Goal: Transaction & Acquisition: Purchase product/service

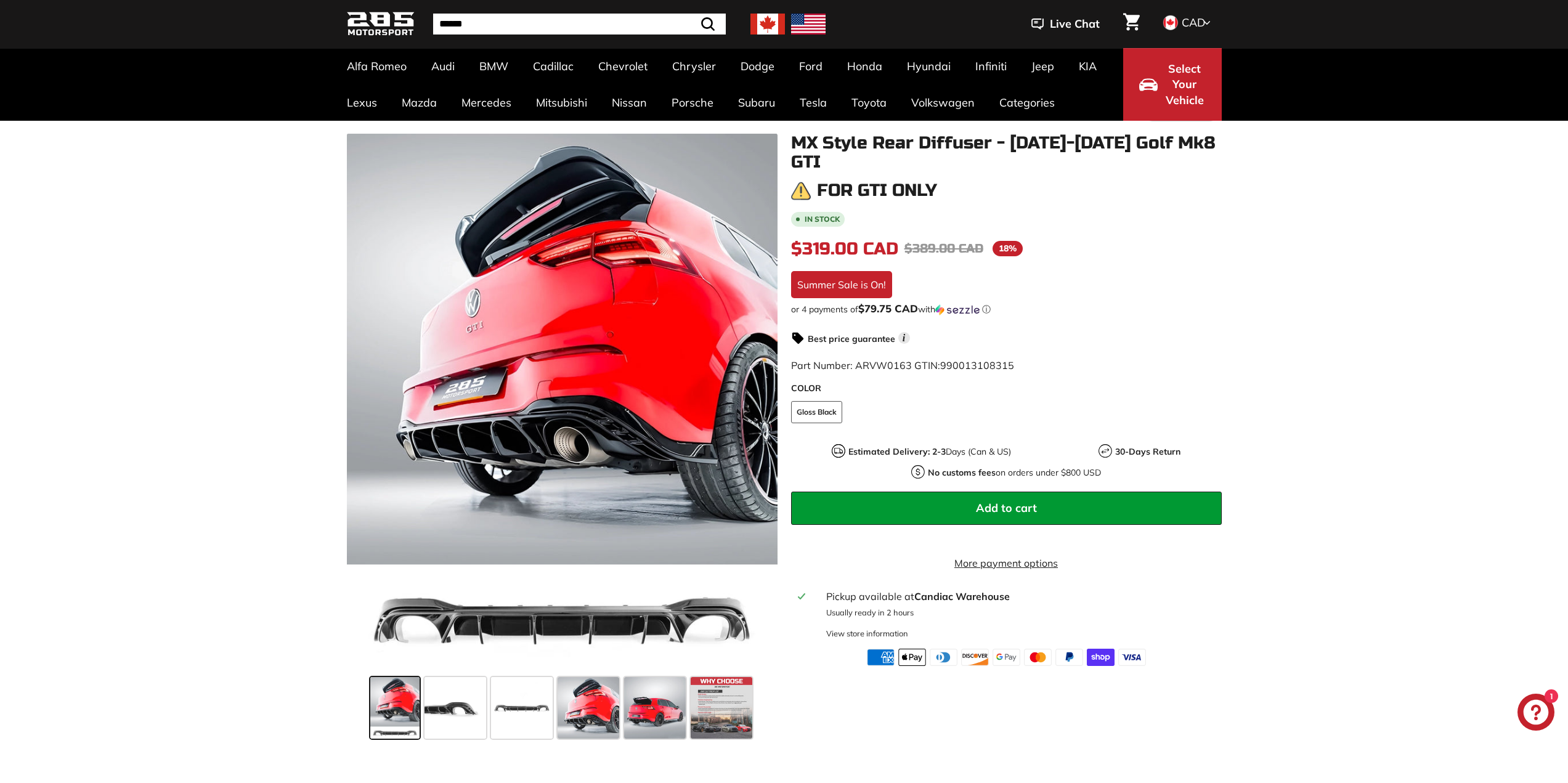
scroll to position [123, 0]
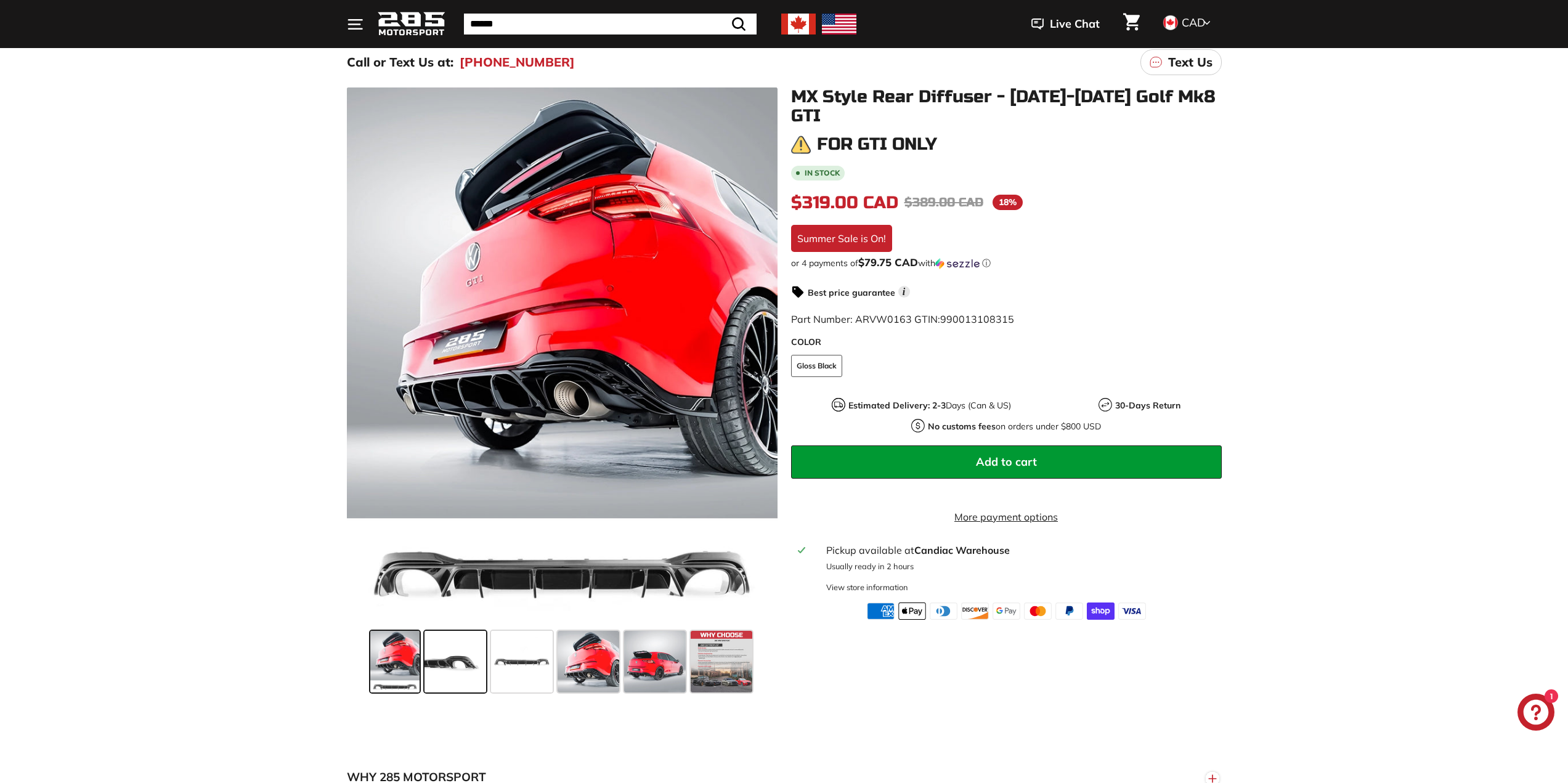
click at [468, 662] on span at bounding box center [455, 661] width 62 height 62
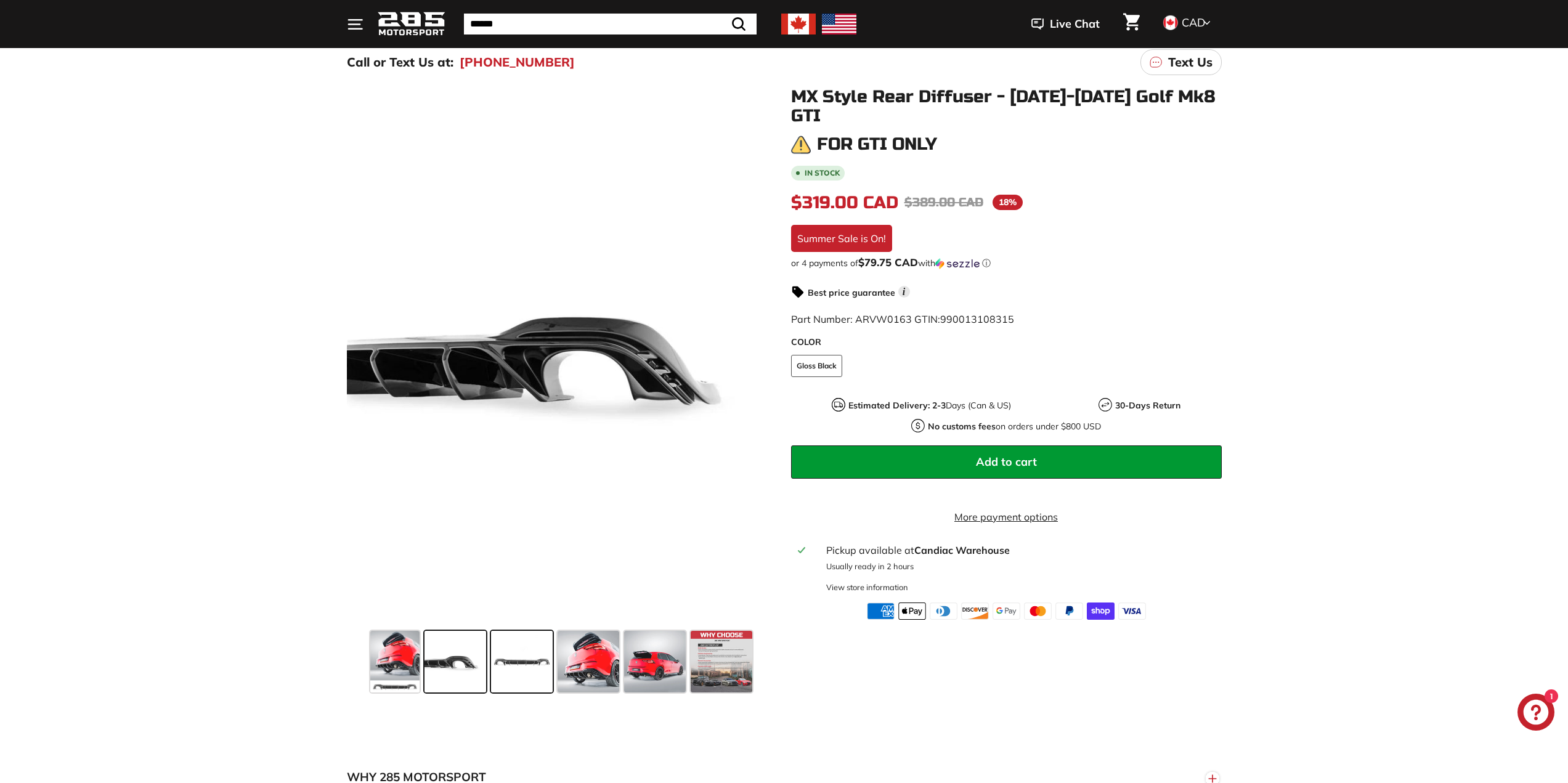
click at [508, 661] on span at bounding box center [522, 661] width 62 height 62
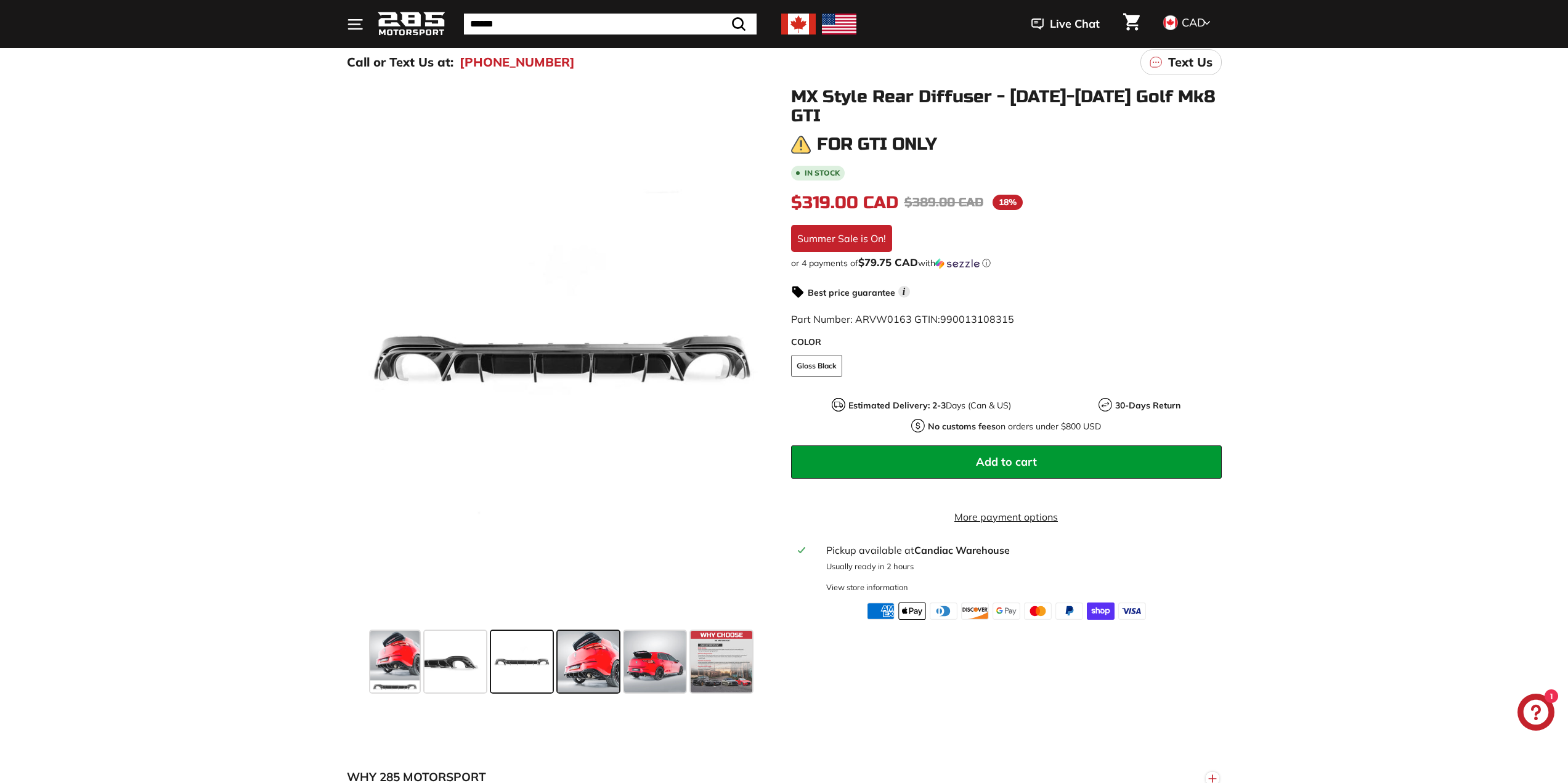
click at [571, 653] on span at bounding box center [588, 661] width 62 height 62
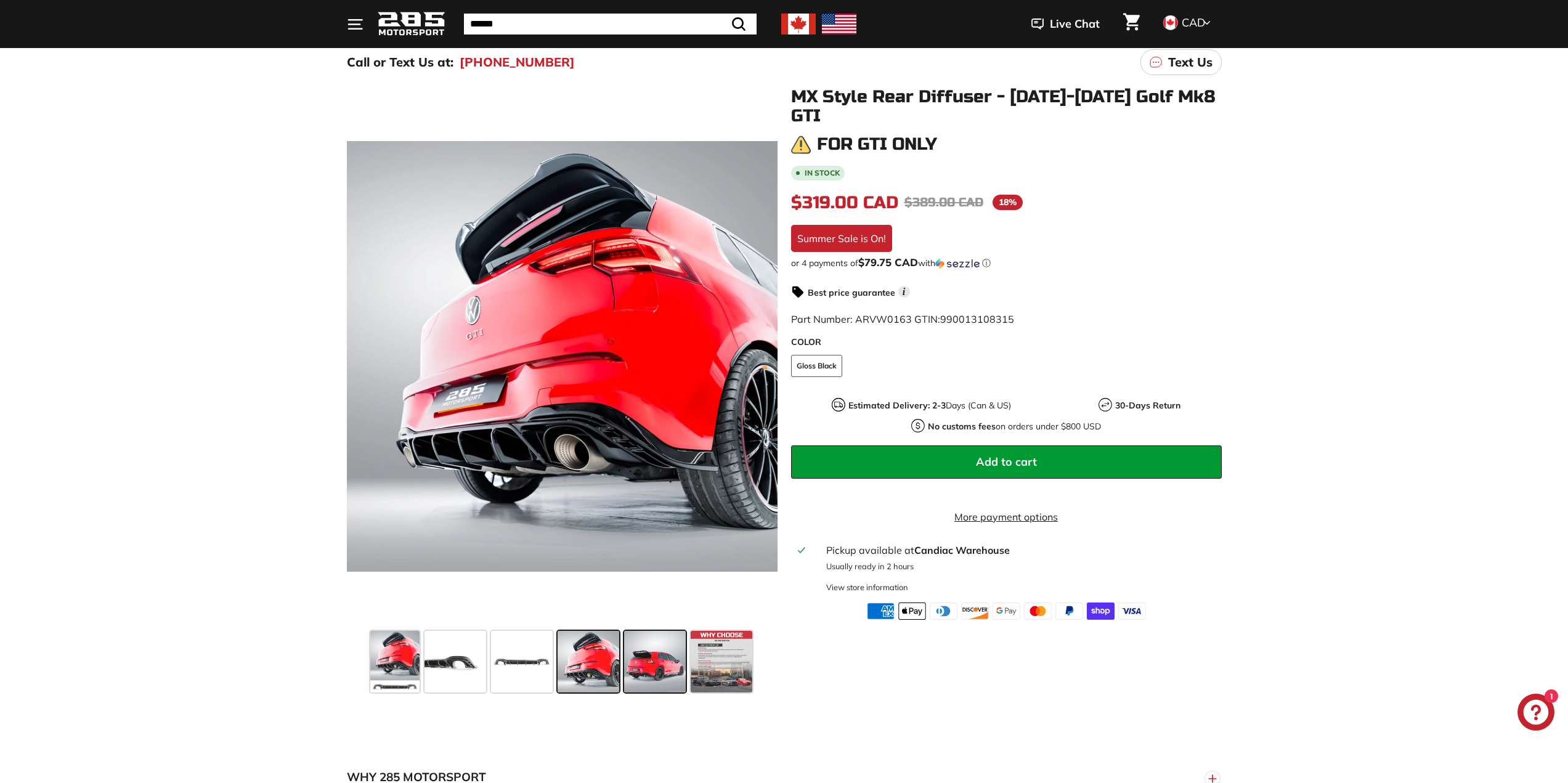
click at [0, 0] on div "POPUP Form" at bounding box center [0, 0] width 0 height 0
click at [665, 659] on span at bounding box center [654, 661] width 62 height 62
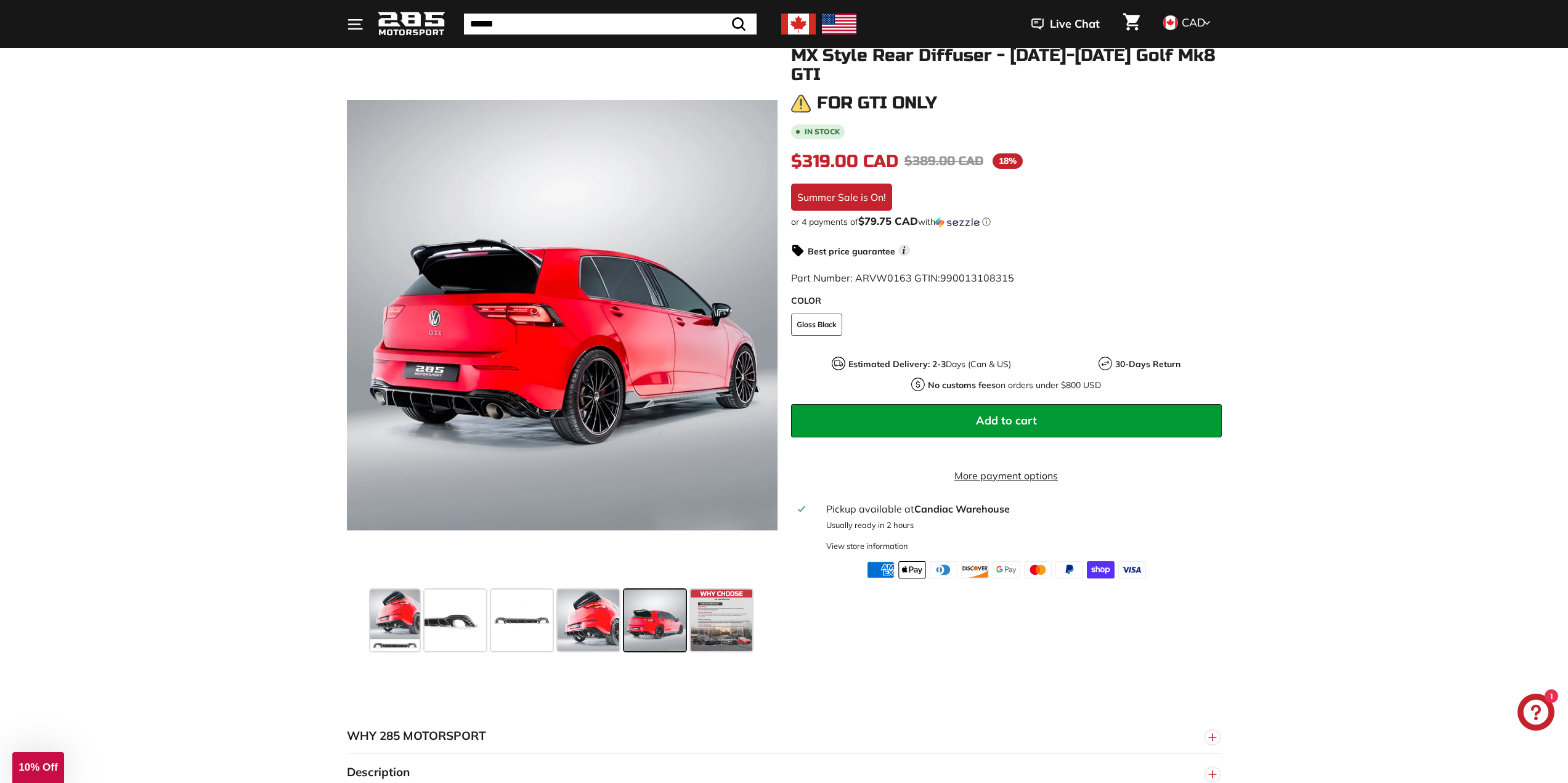
scroll to position [492, 0]
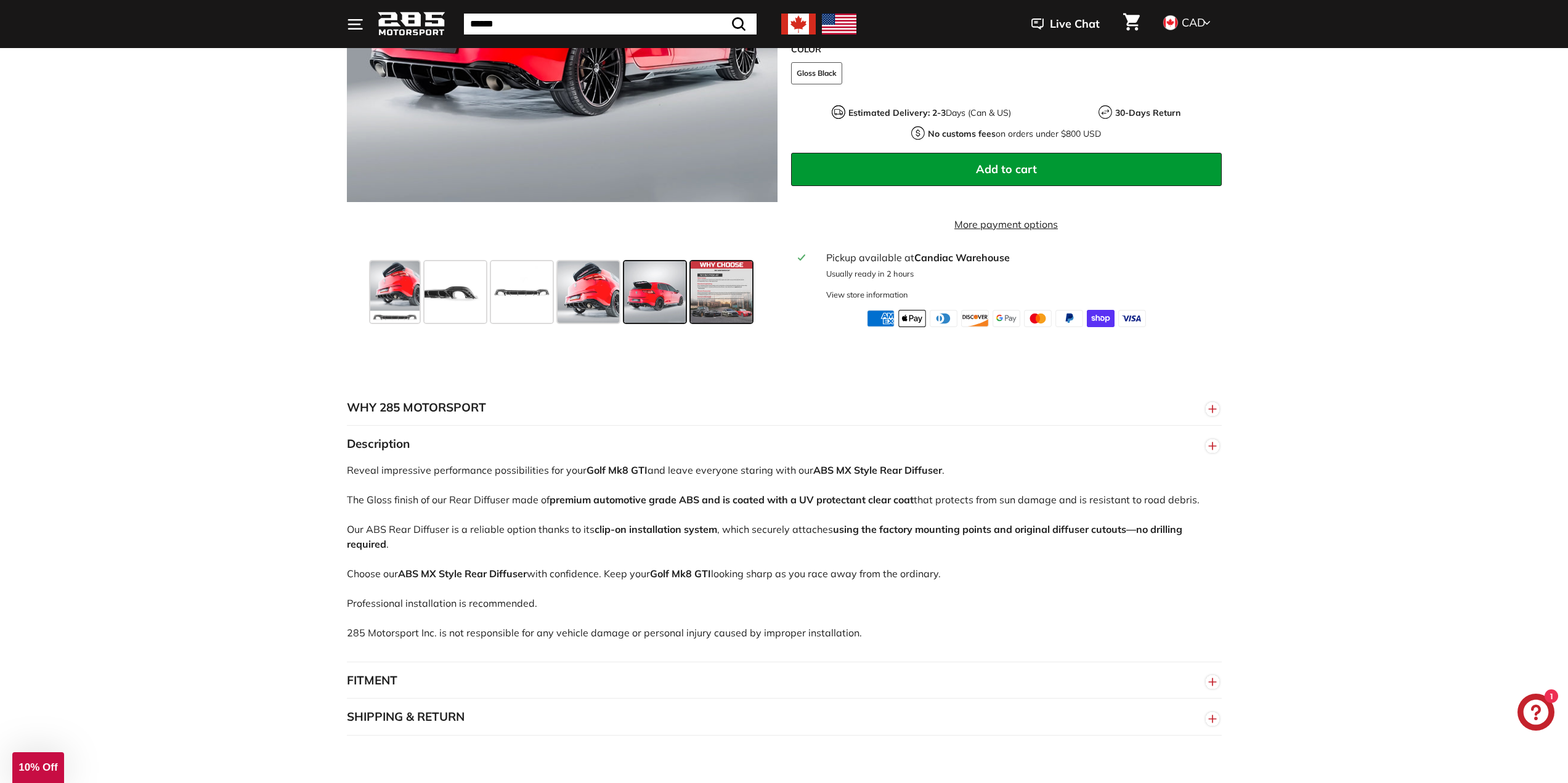
click at [699, 276] on span at bounding box center [721, 291] width 62 height 62
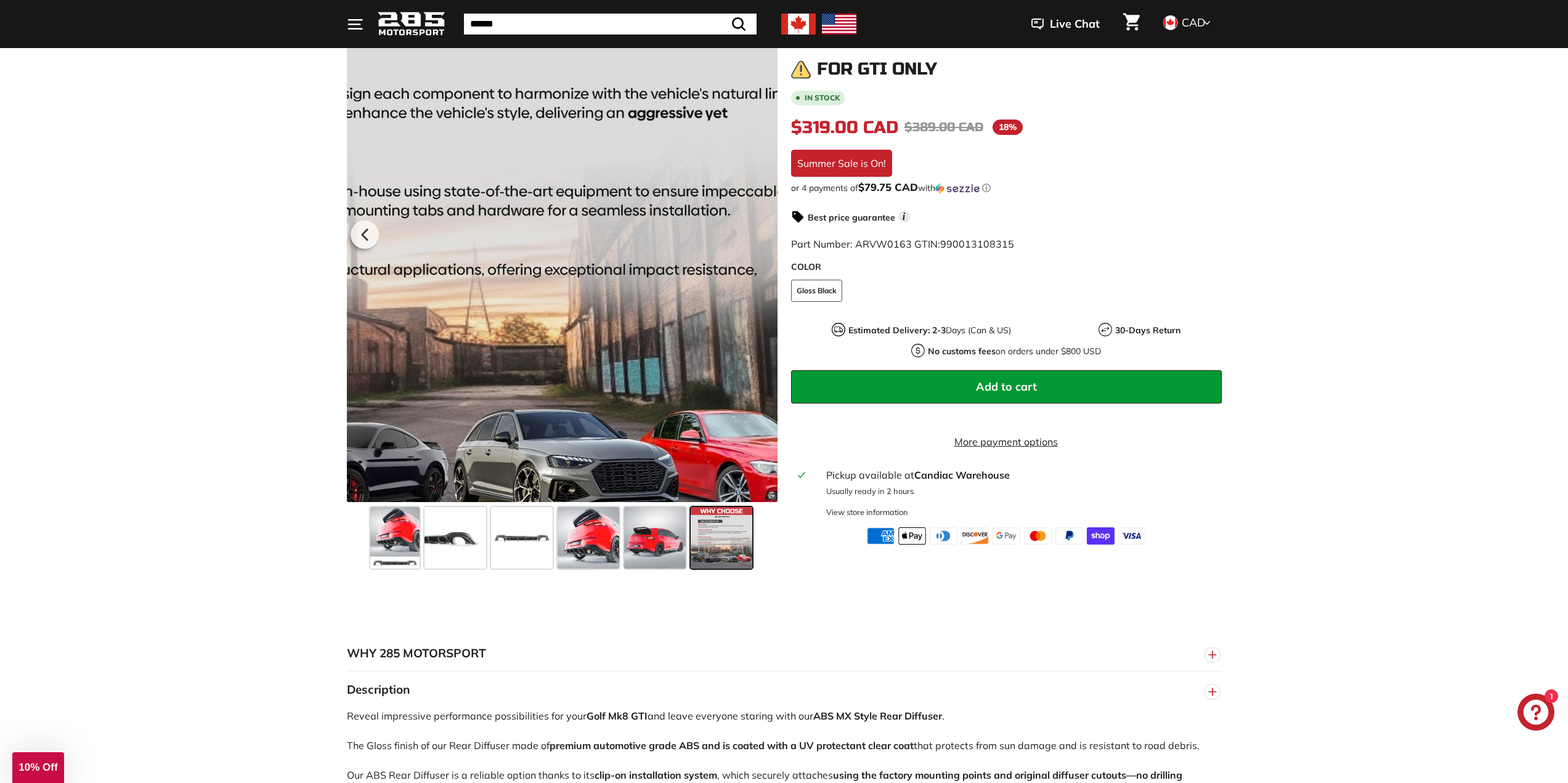
scroll to position [246, 0]
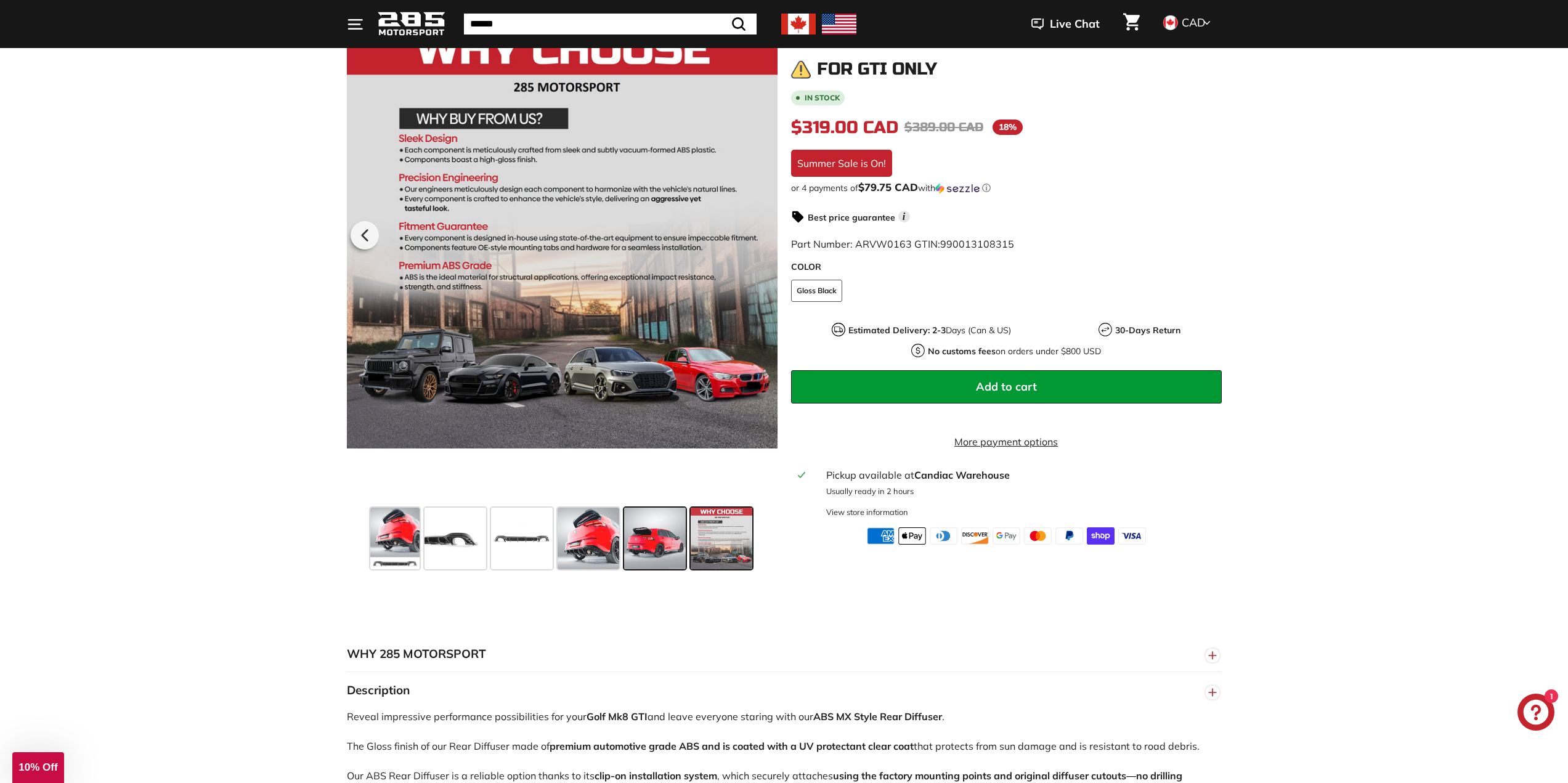
click at [642, 539] on span at bounding box center [654, 538] width 62 height 62
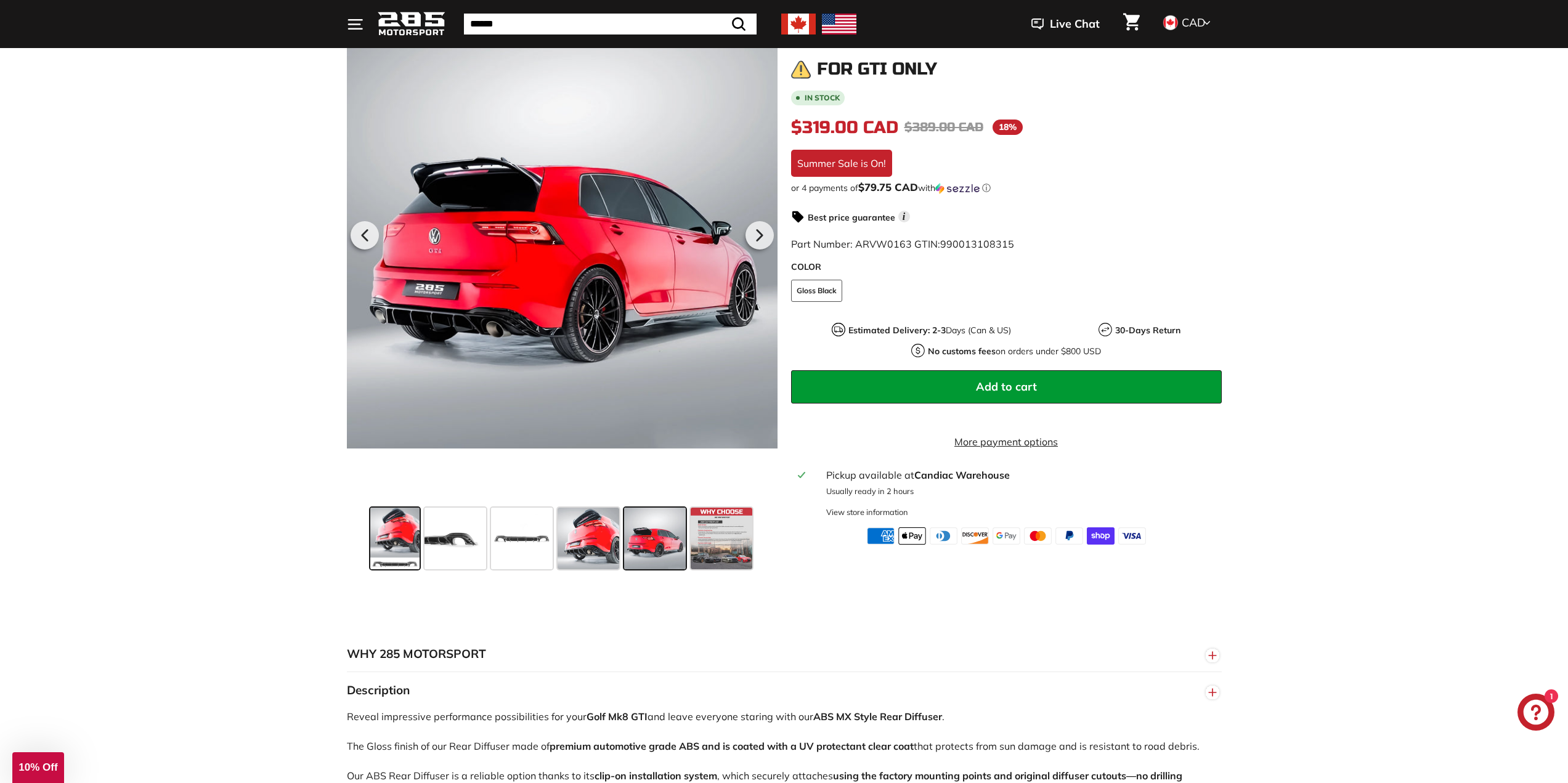
click at [402, 531] on span at bounding box center [394, 538] width 49 height 62
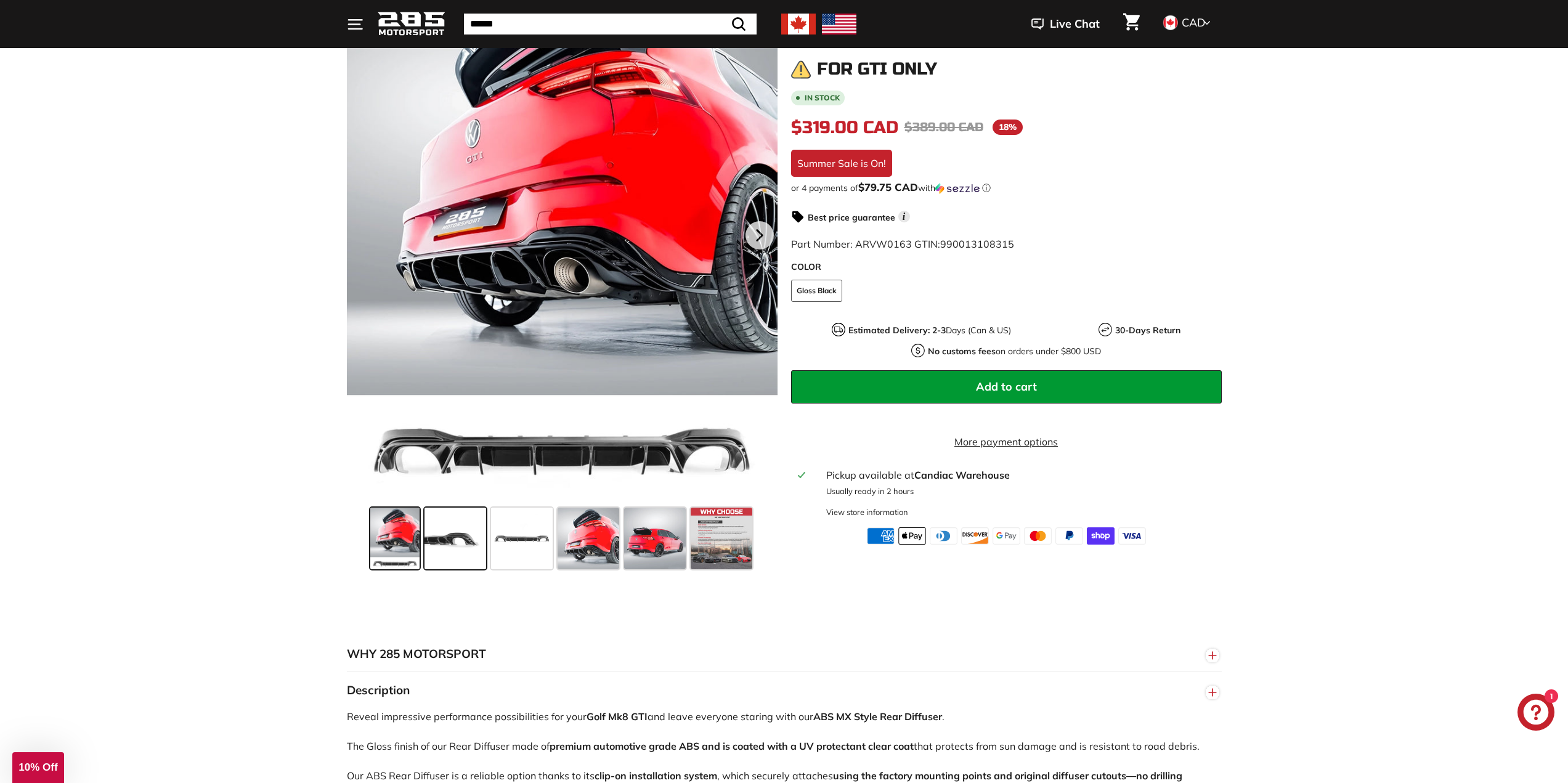
click at [475, 523] on span at bounding box center [455, 538] width 62 height 62
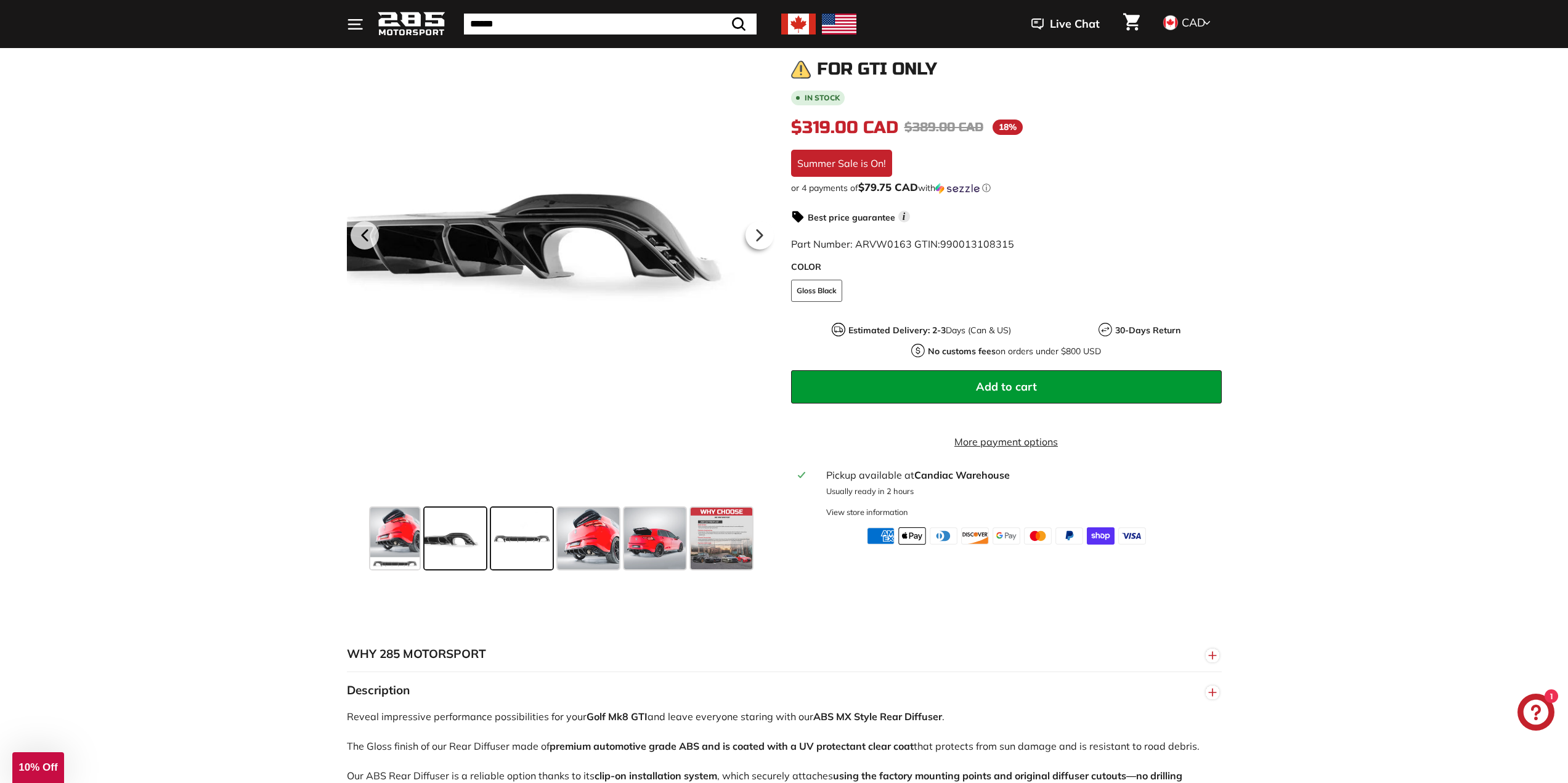
click at [534, 553] on span at bounding box center [522, 538] width 62 height 62
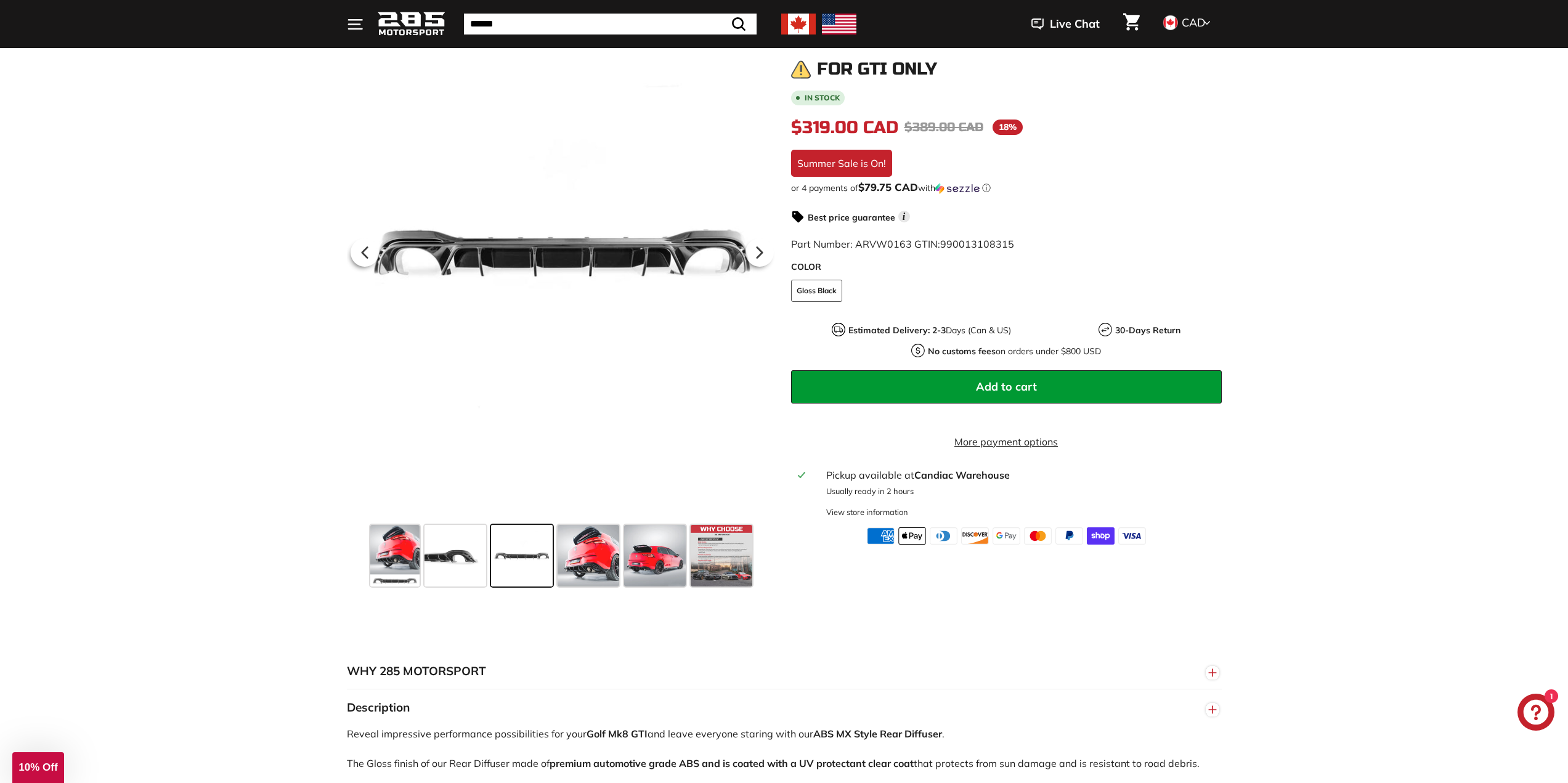
scroll to position [185, 0]
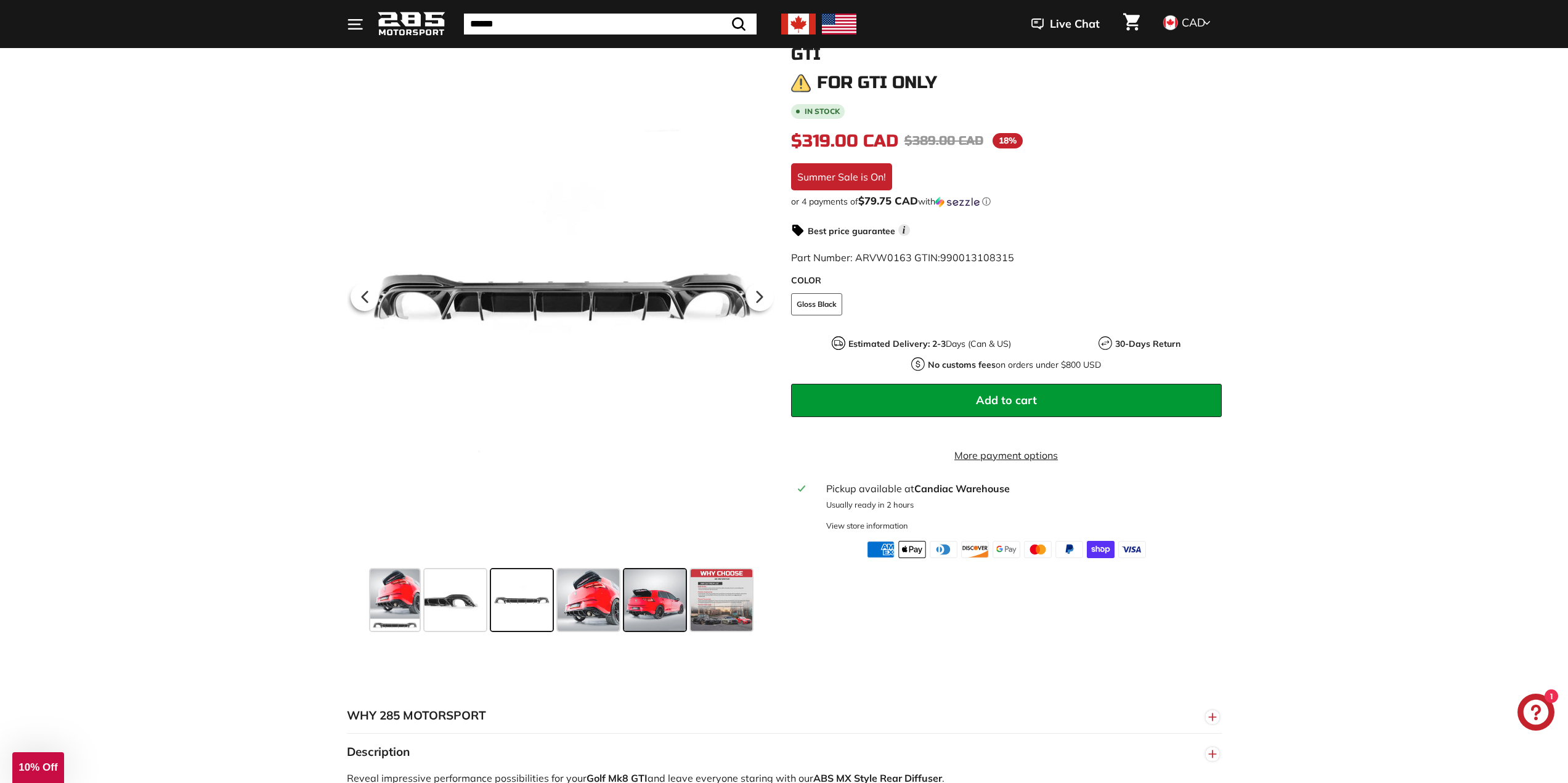
click at [647, 592] on span at bounding box center [654, 600] width 62 height 62
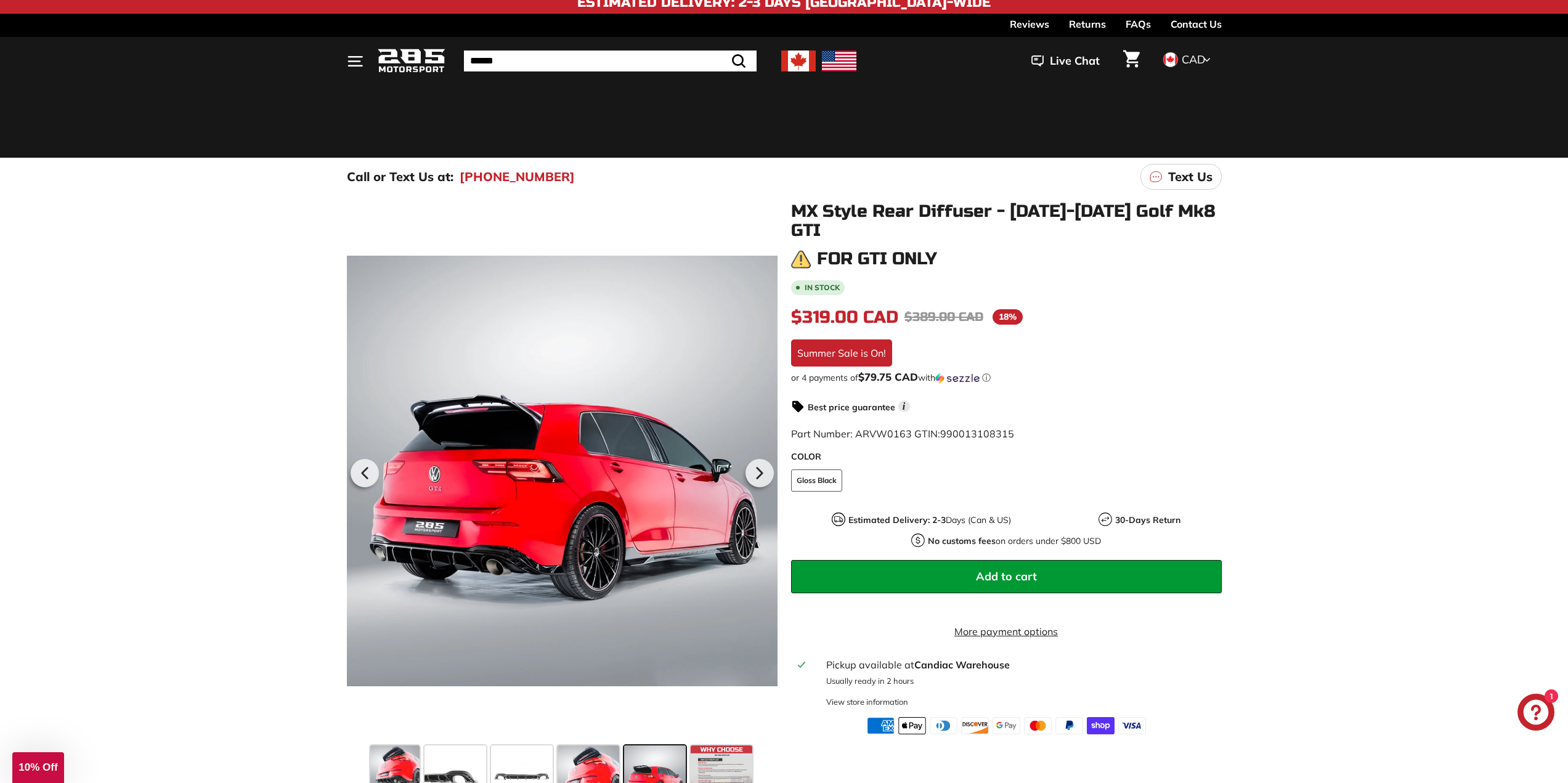
scroll to position [0, 0]
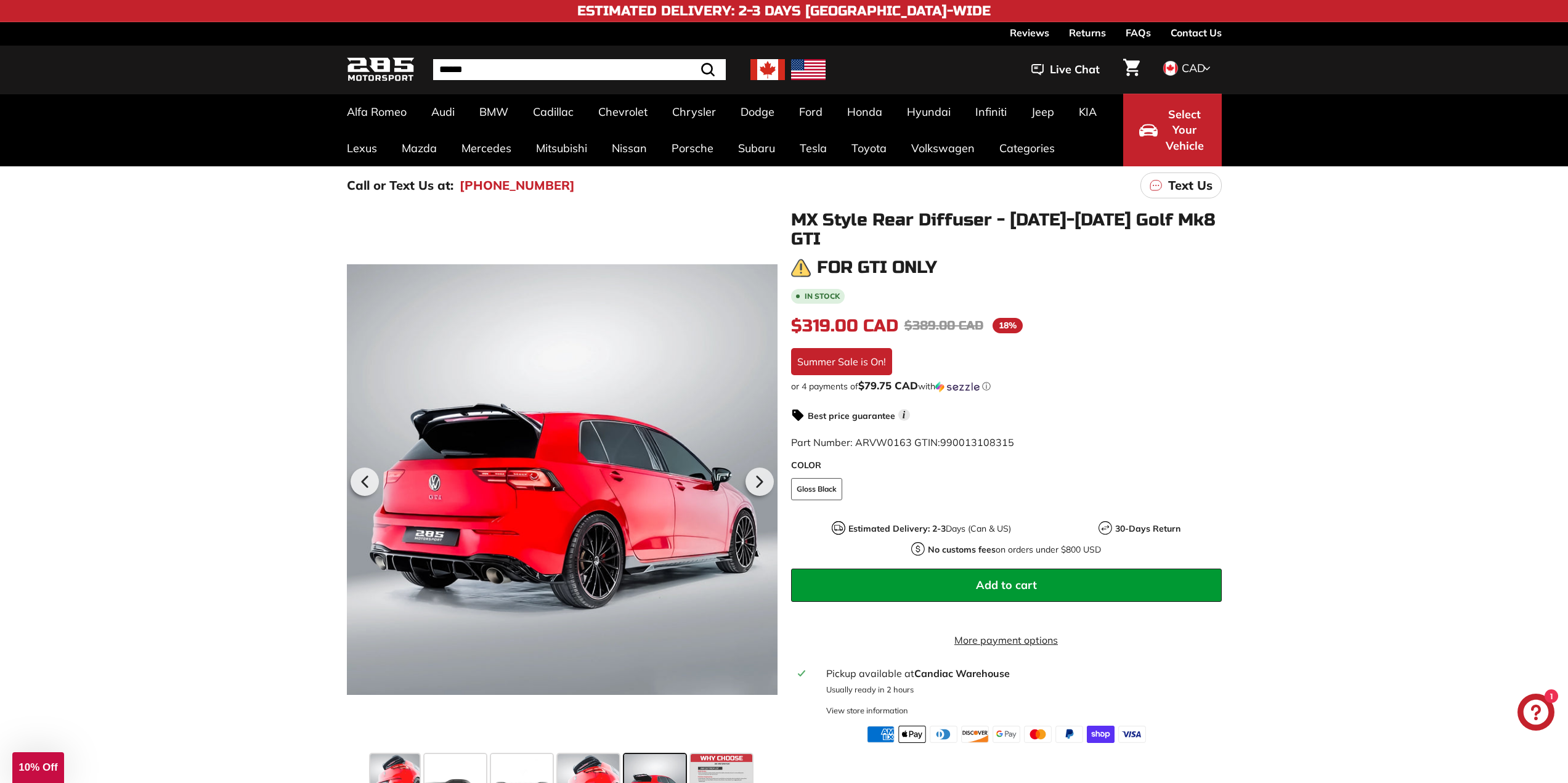
click at [1202, 380] on div "or 4 payments of $79.75 CAD with ⓘ" at bounding box center [1006, 385] width 431 height 12
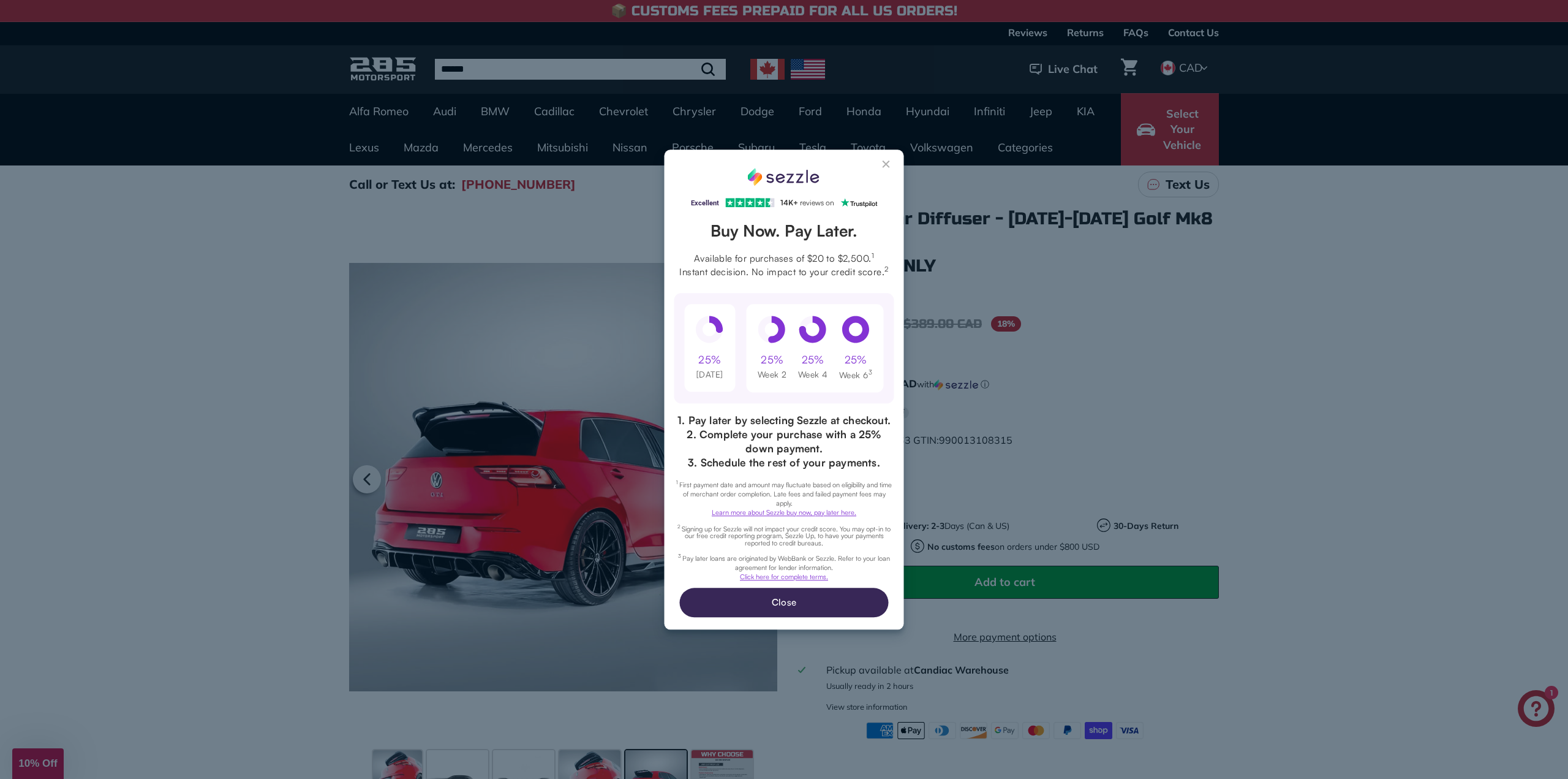
click at [885, 163] on button "Close Sezzle Modal" at bounding box center [887, 167] width 14 height 14
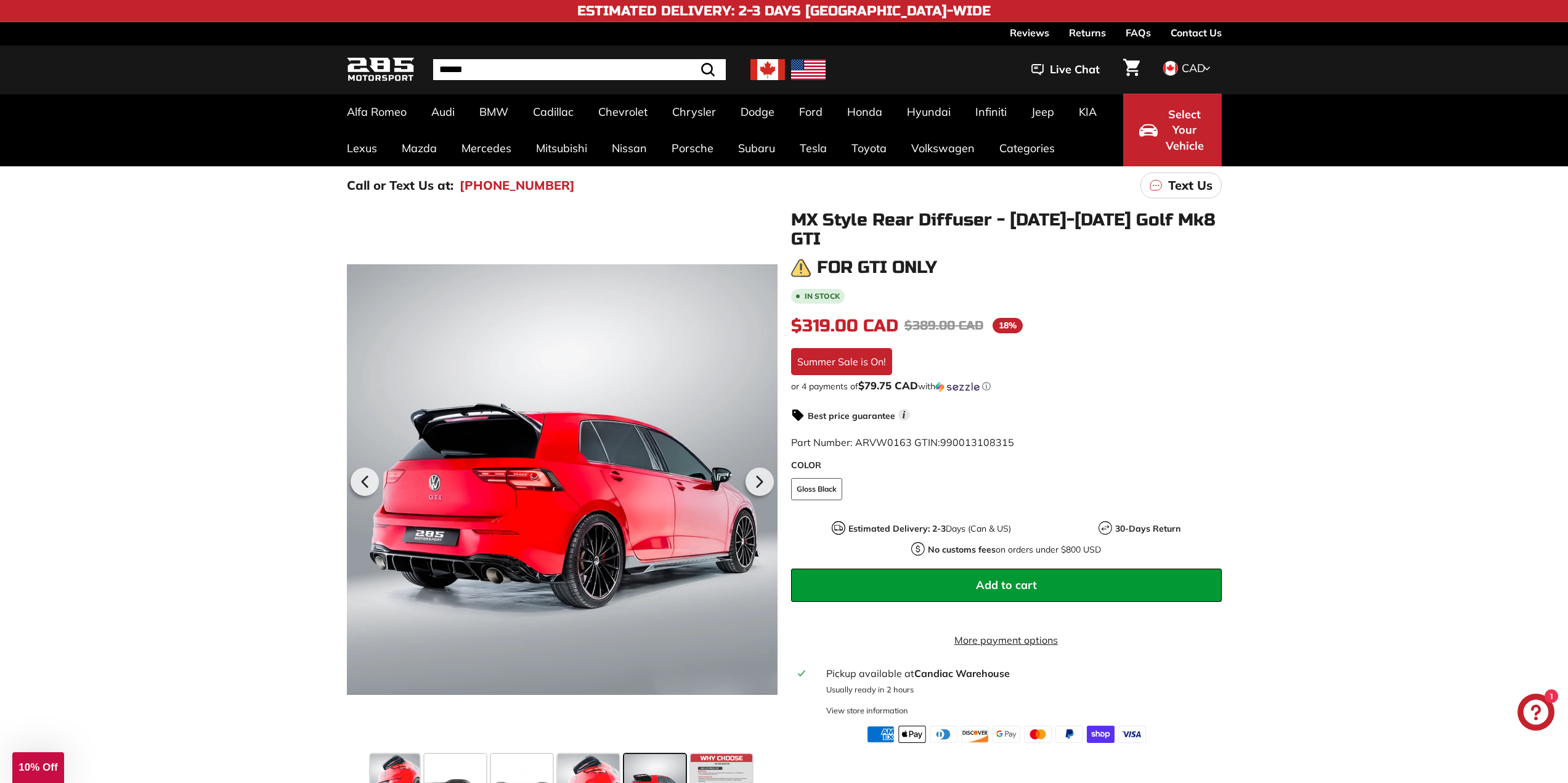
click at [1021, 578] on span "Add to cart" at bounding box center [1006, 585] width 61 height 14
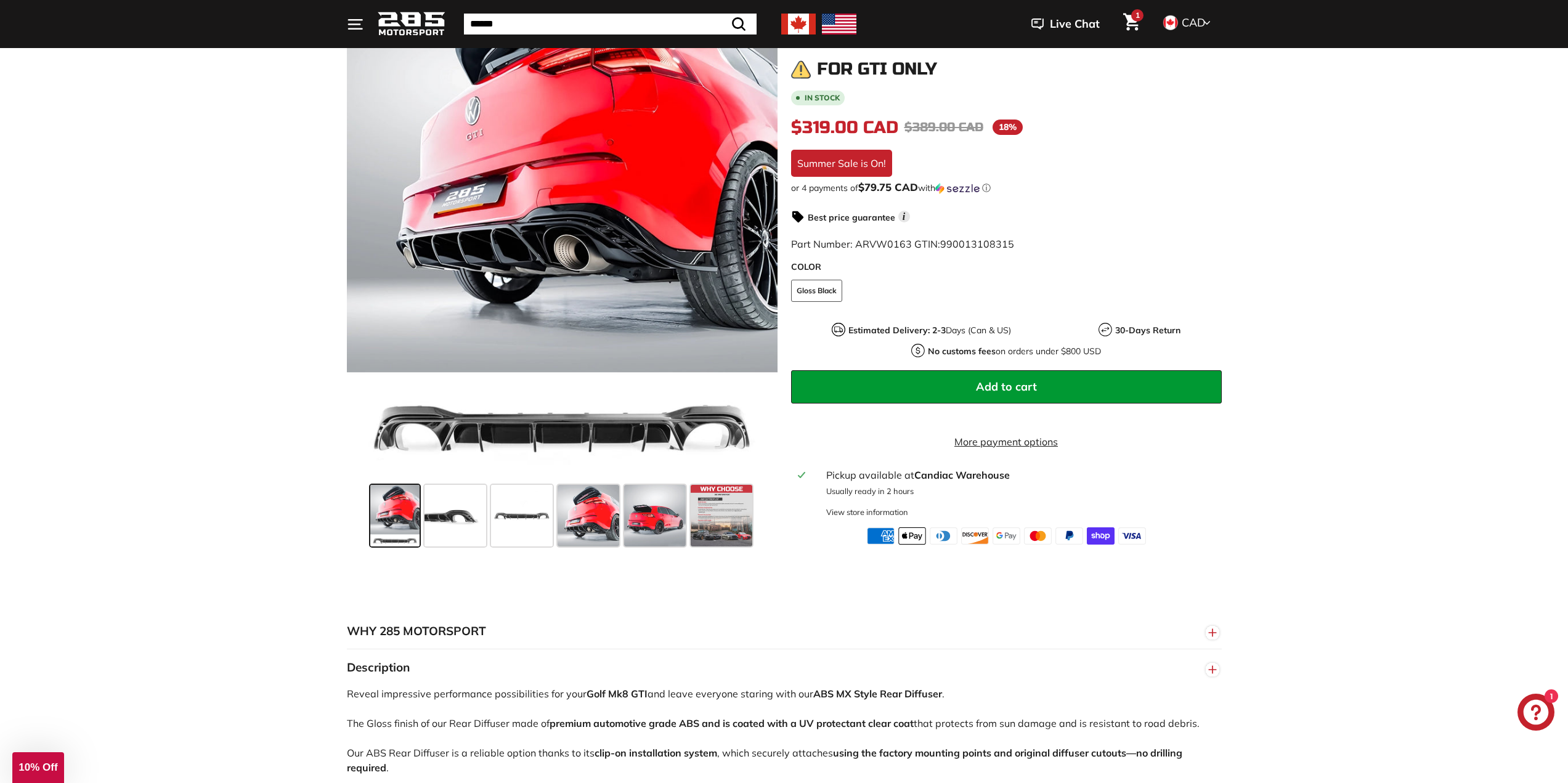
scroll to position [62, 0]
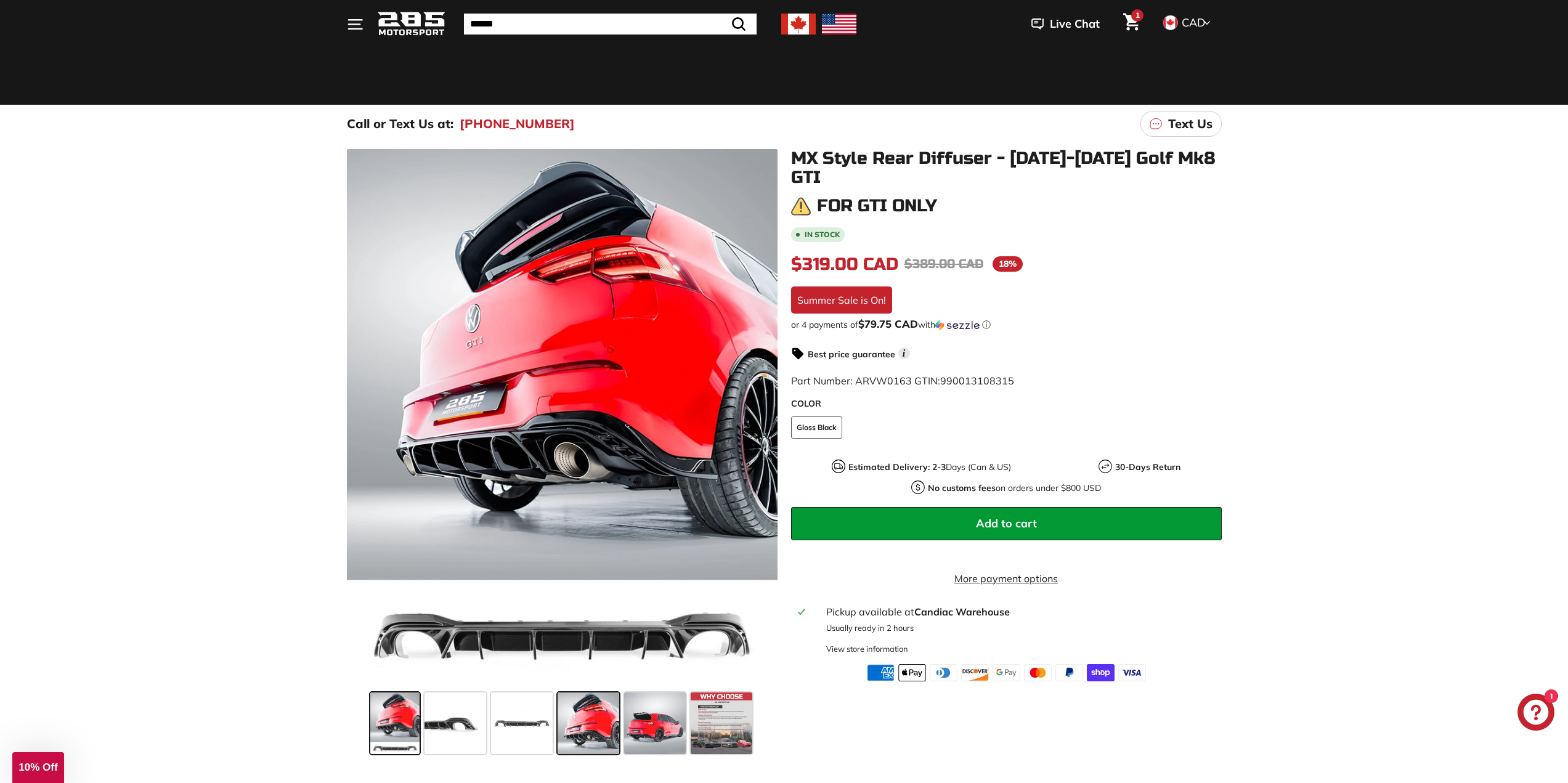
click at [580, 727] on span at bounding box center [588, 723] width 62 height 62
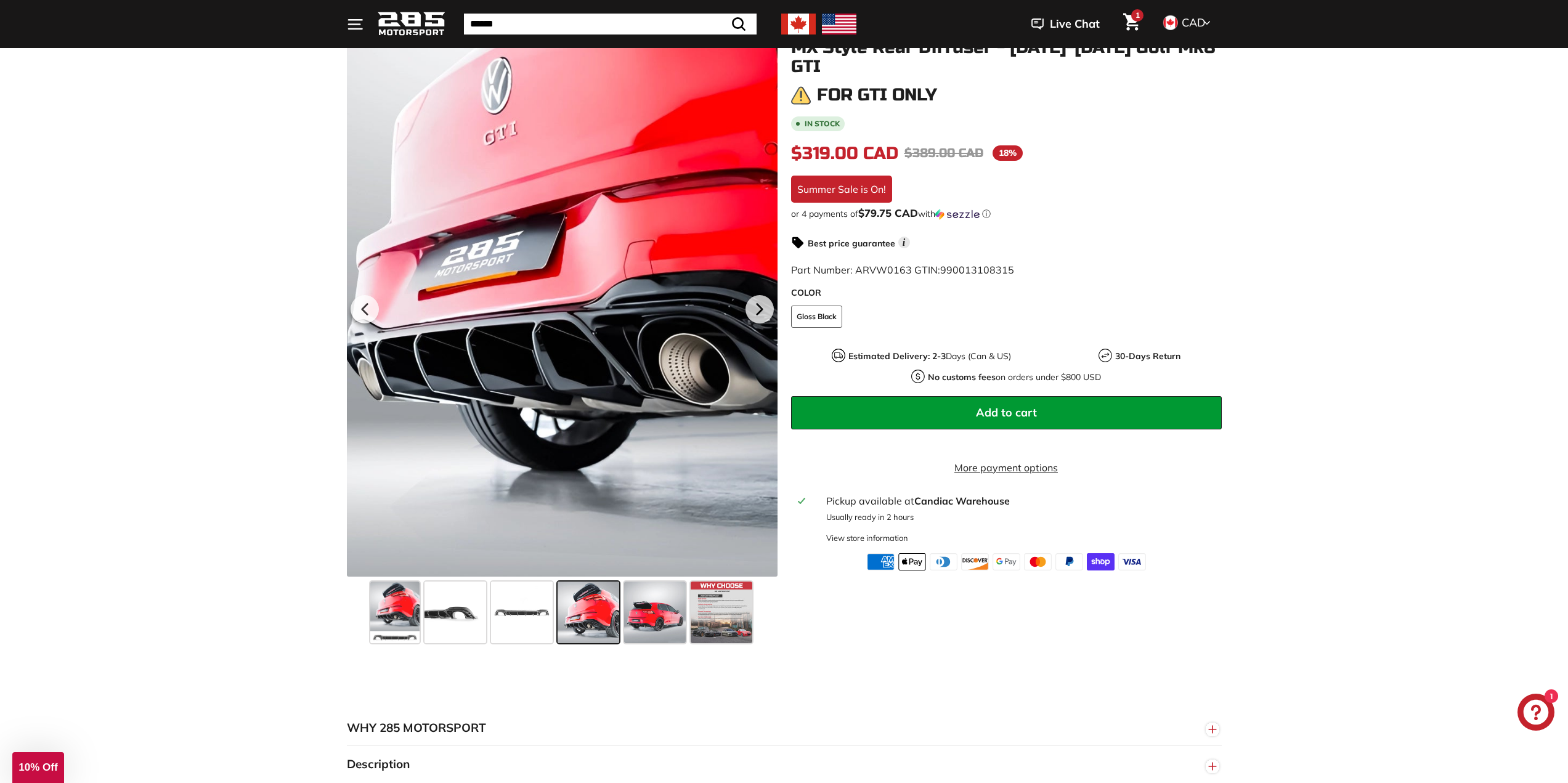
scroll to position [0, 0]
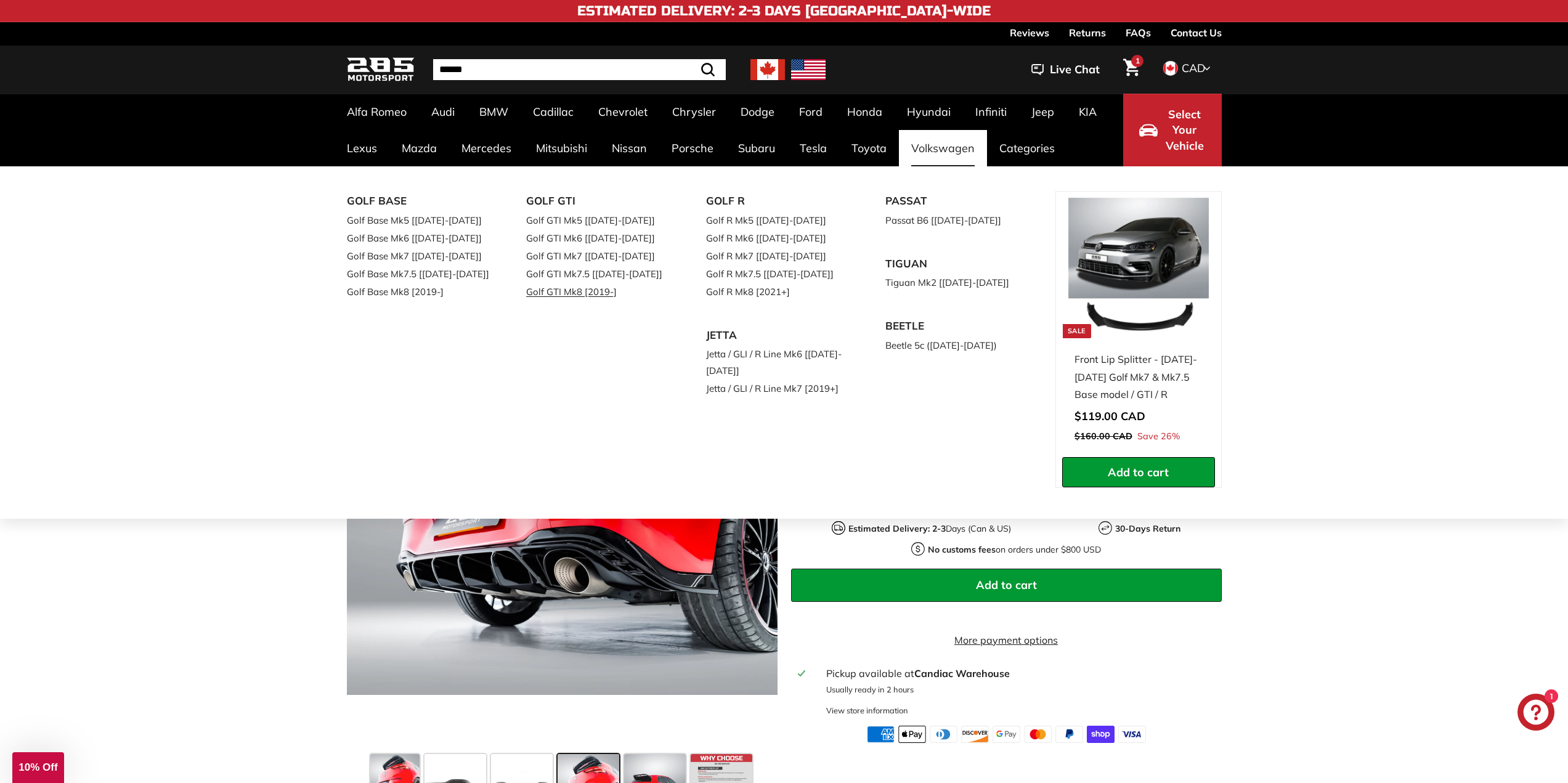
click at [575, 296] on link "Golf GTI Mk8 [2019-]" at bounding box center [599, 291] width 146 height 18
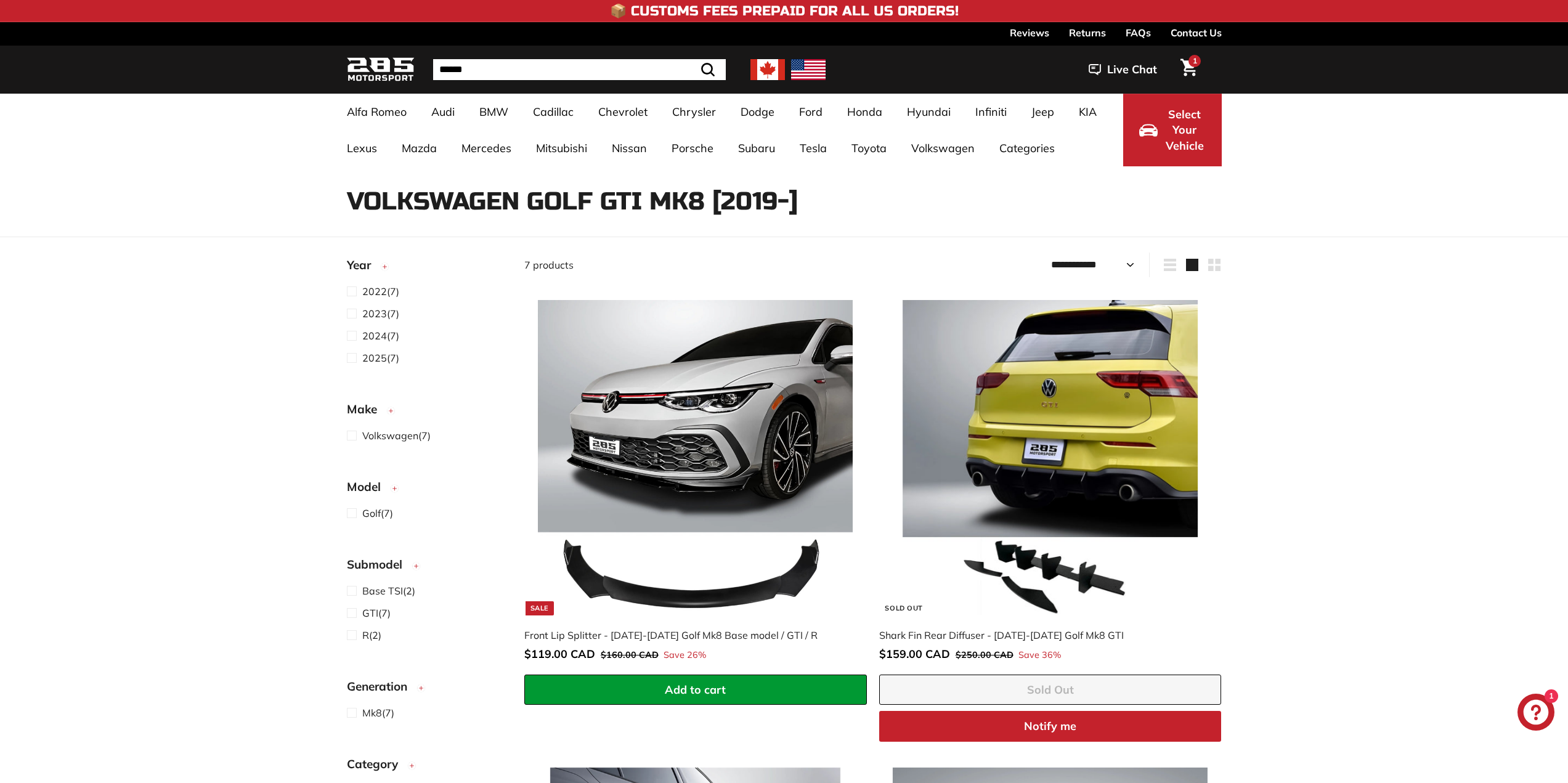
select select "**********"
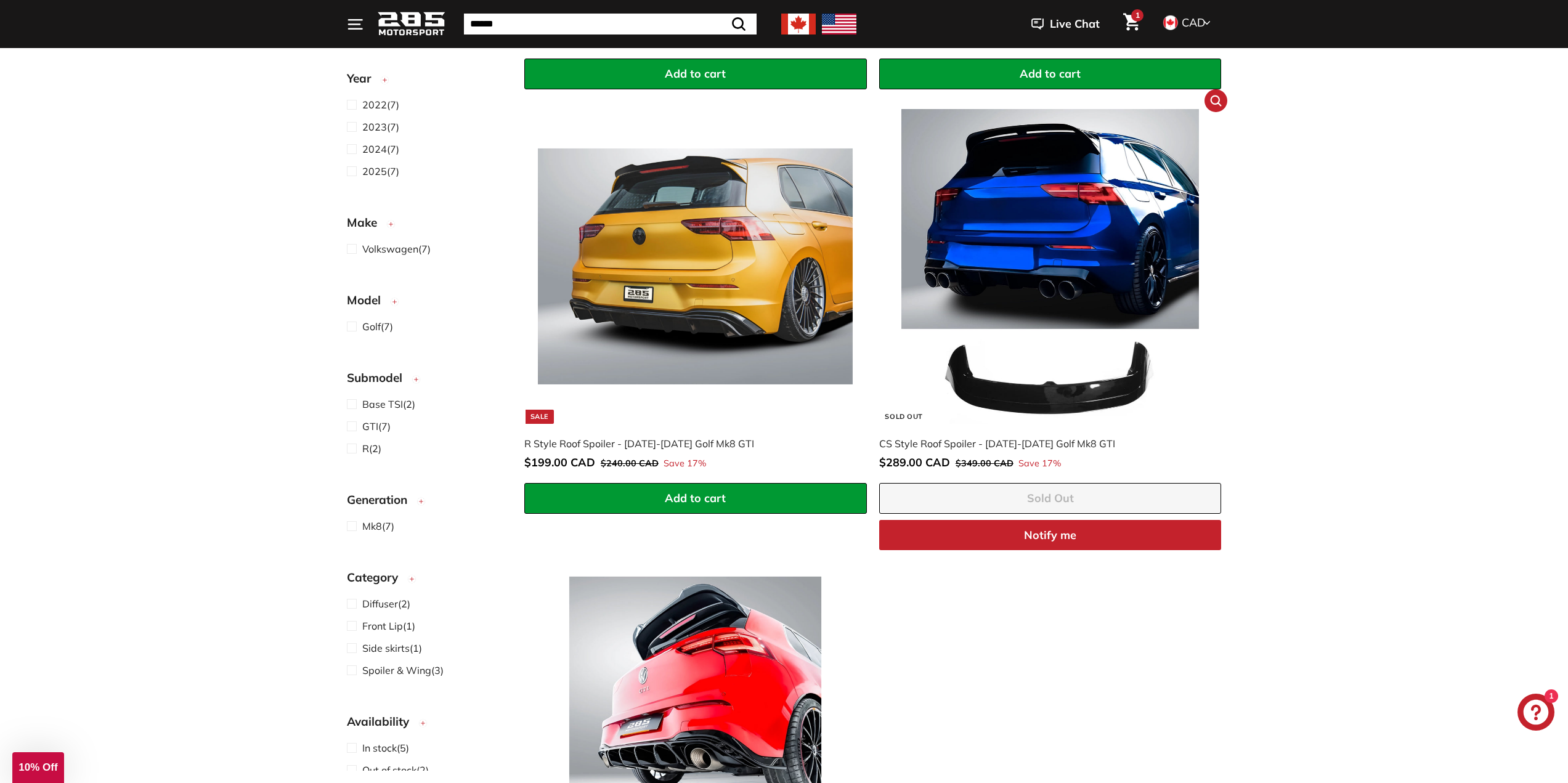
scroll to position [985, 0]
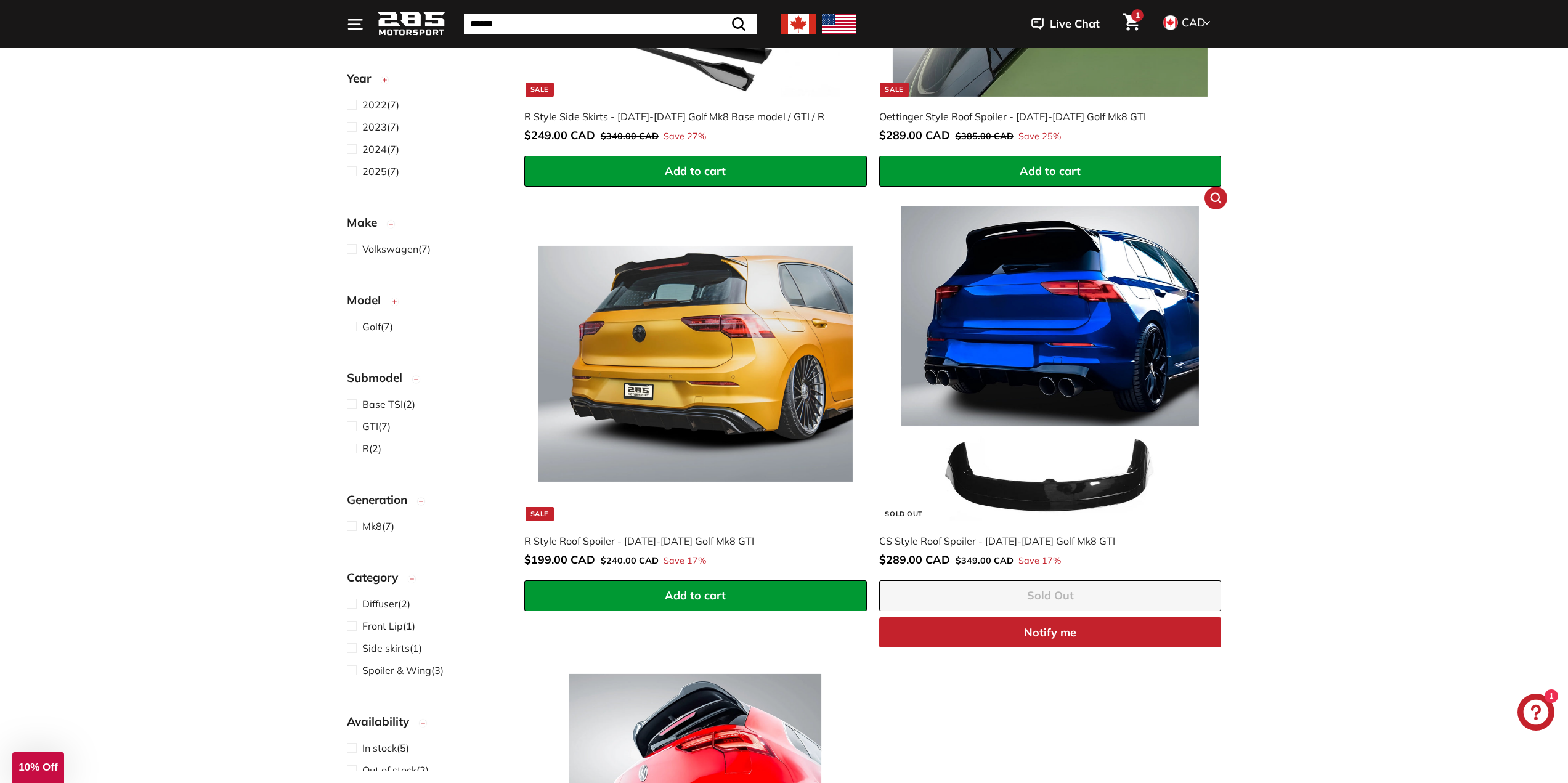
click at [1071, 332] on img at bounding box center [1050, 363] width 315 height 315
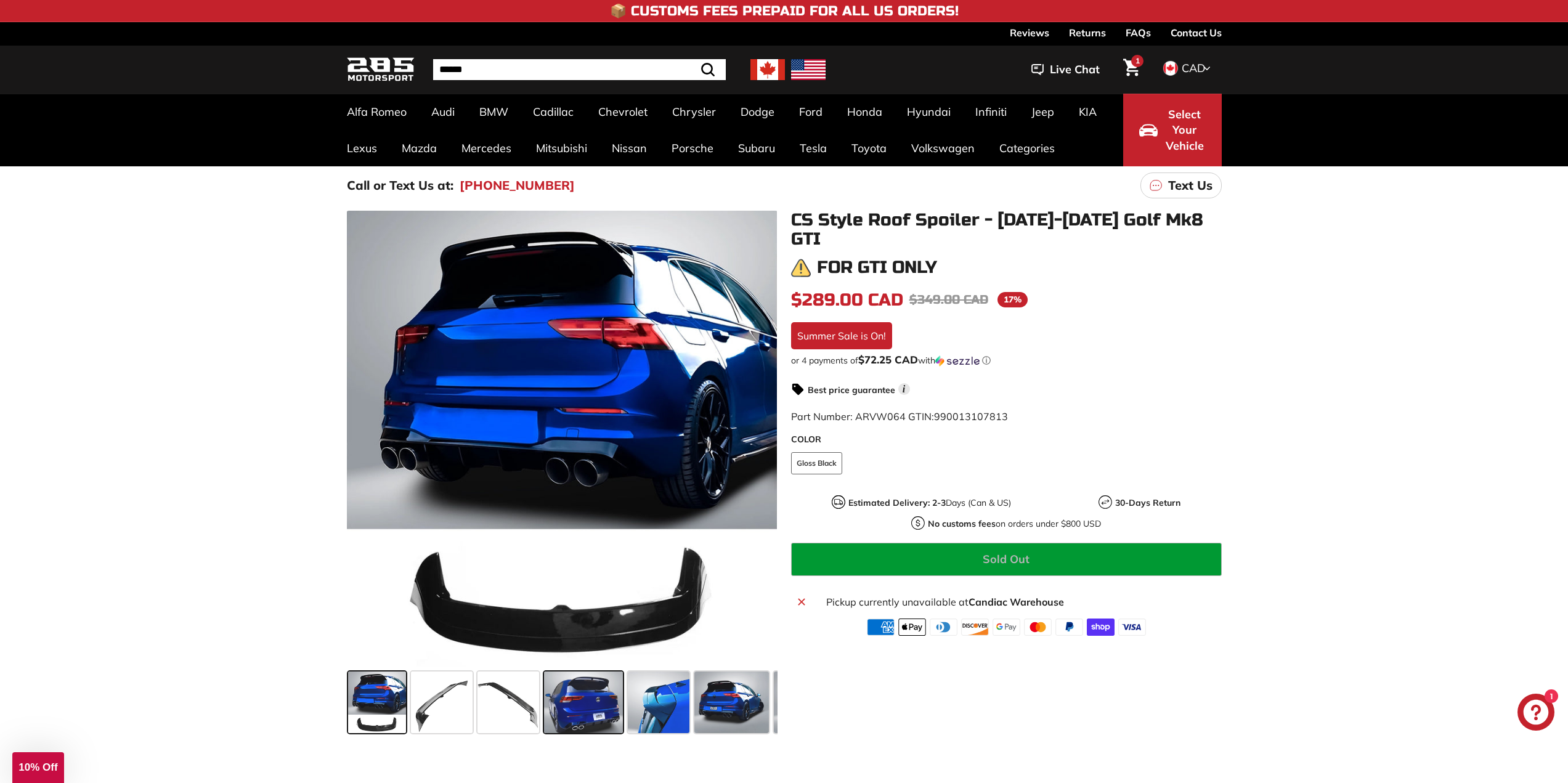
click at [563, 715] on span at bounding box center [584, 702] width 79 height 62
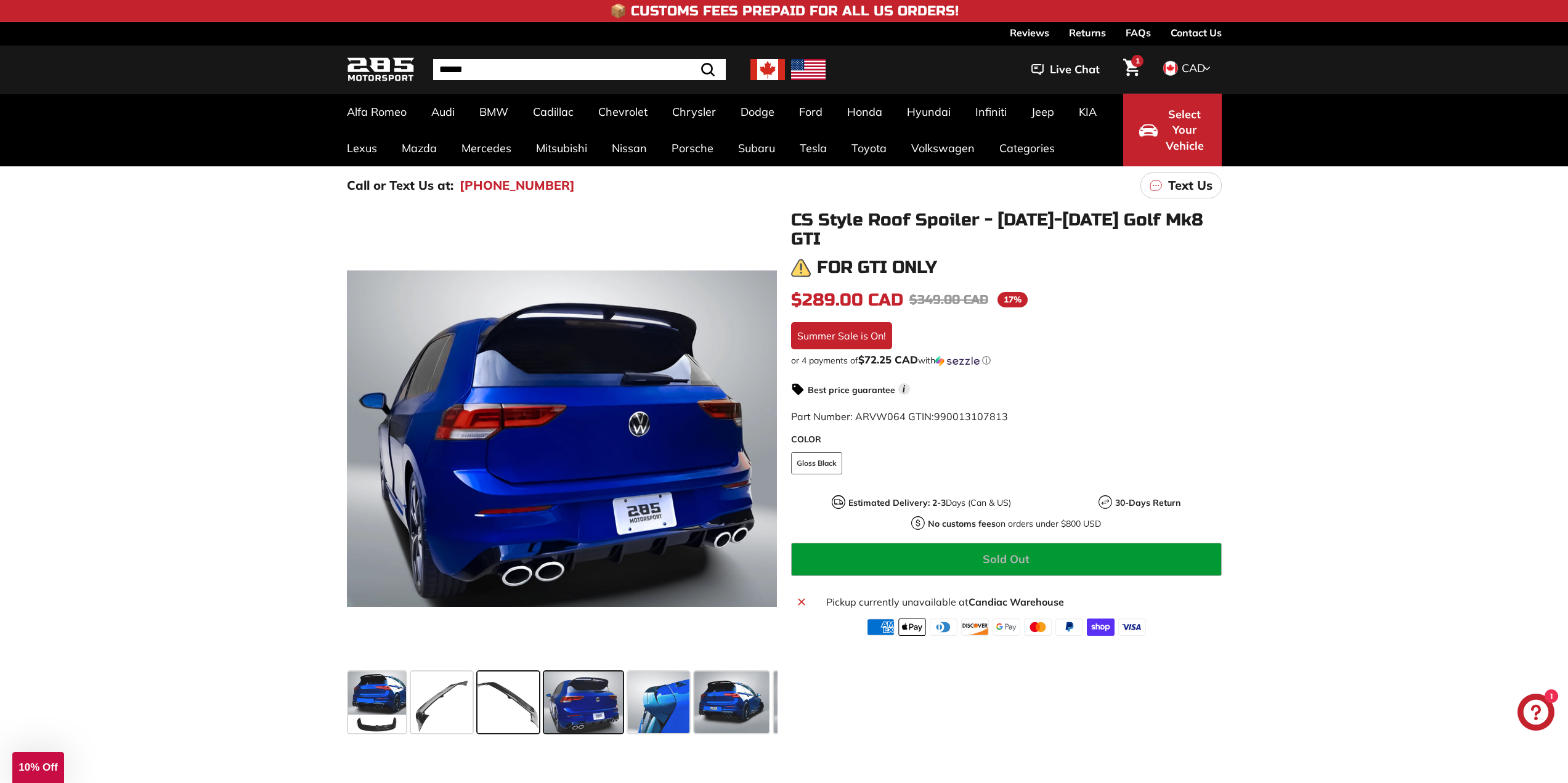
click at [477, 698] on div at bounding box center [508, 702] width 67 height 67
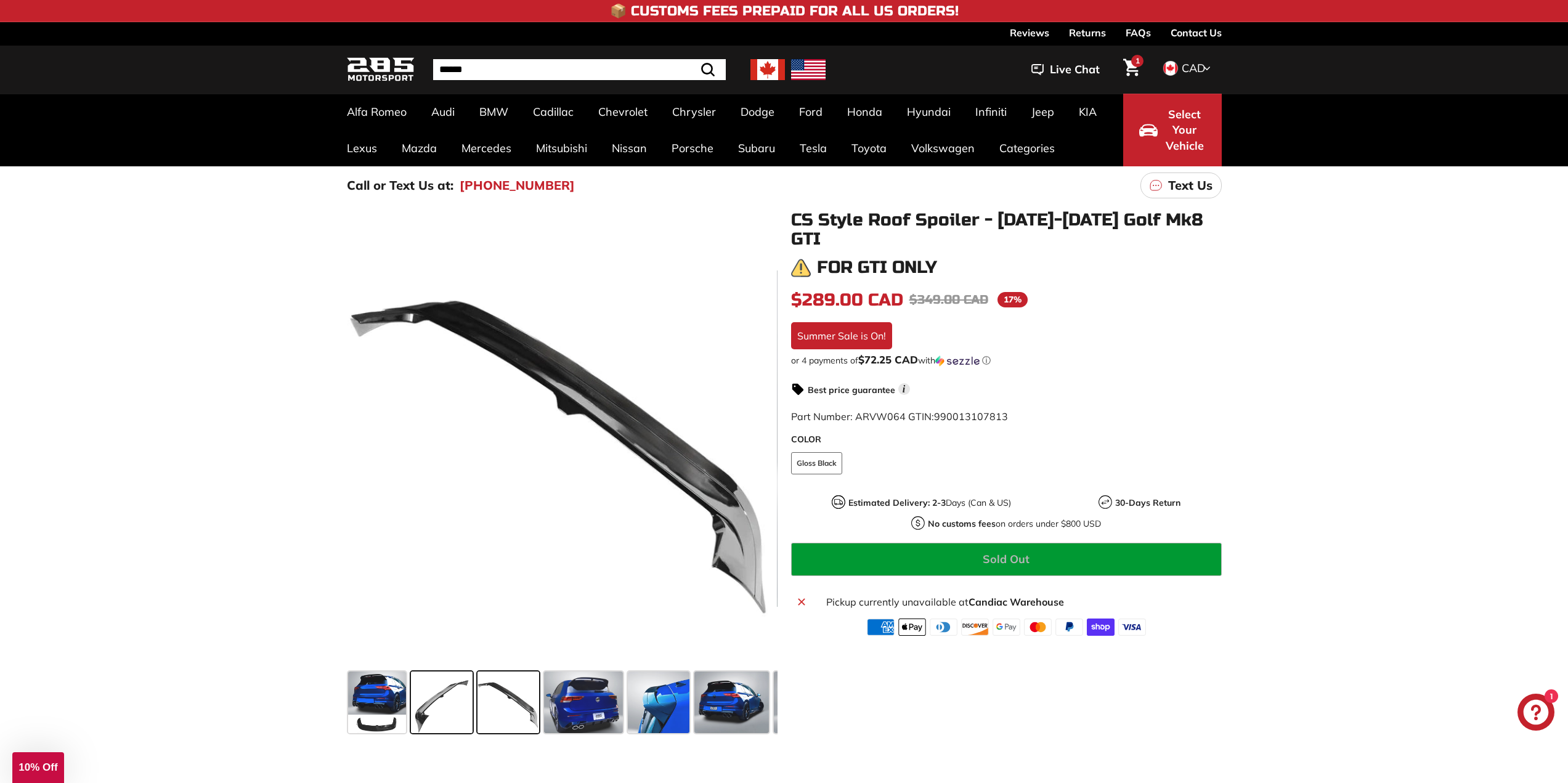
click at [428, 689] on span at bounding box center [441, 702] width 62 height 62
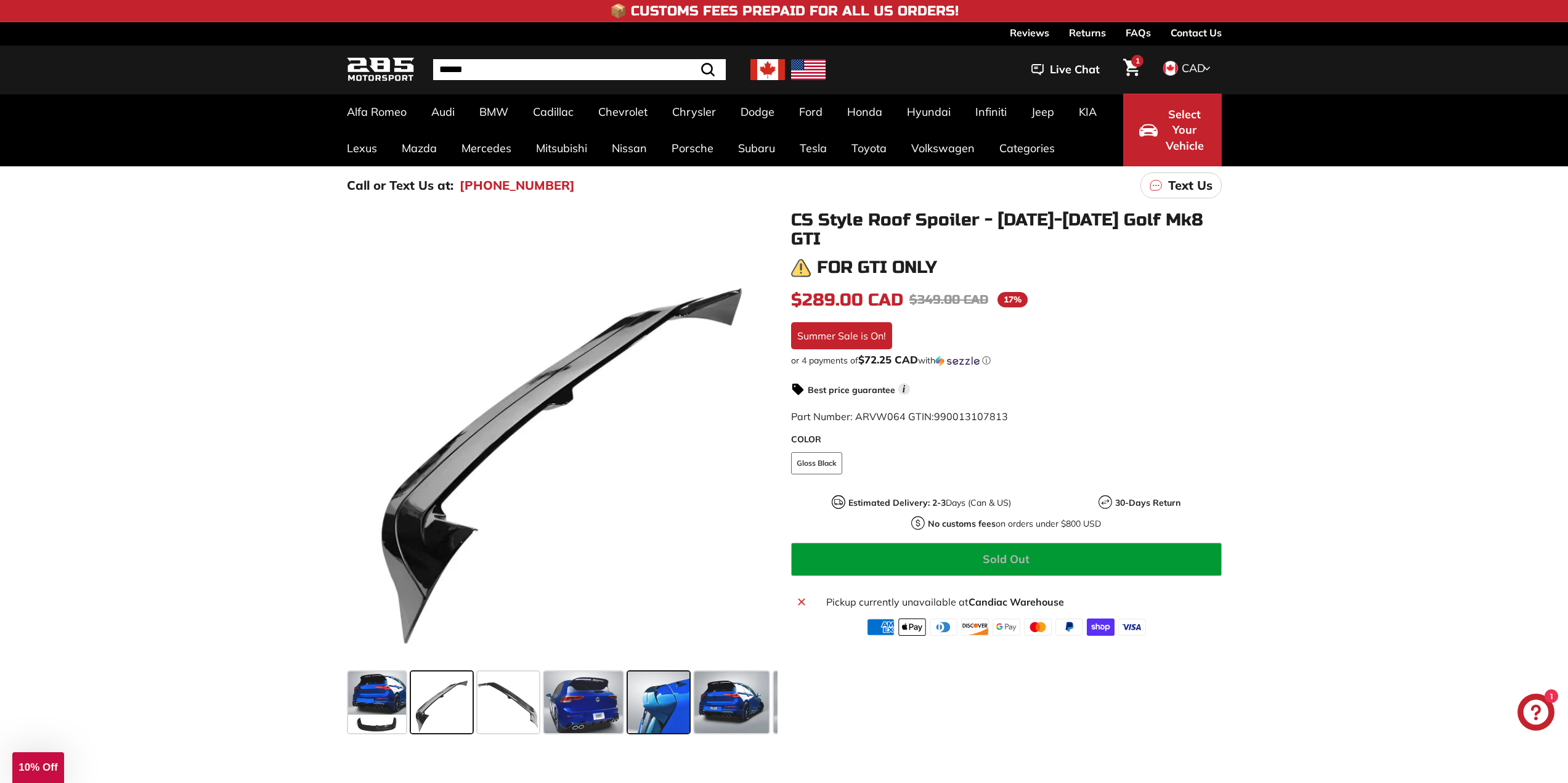
click at [687, 699] on span at bounding box center [658, 702] width 62 height 62
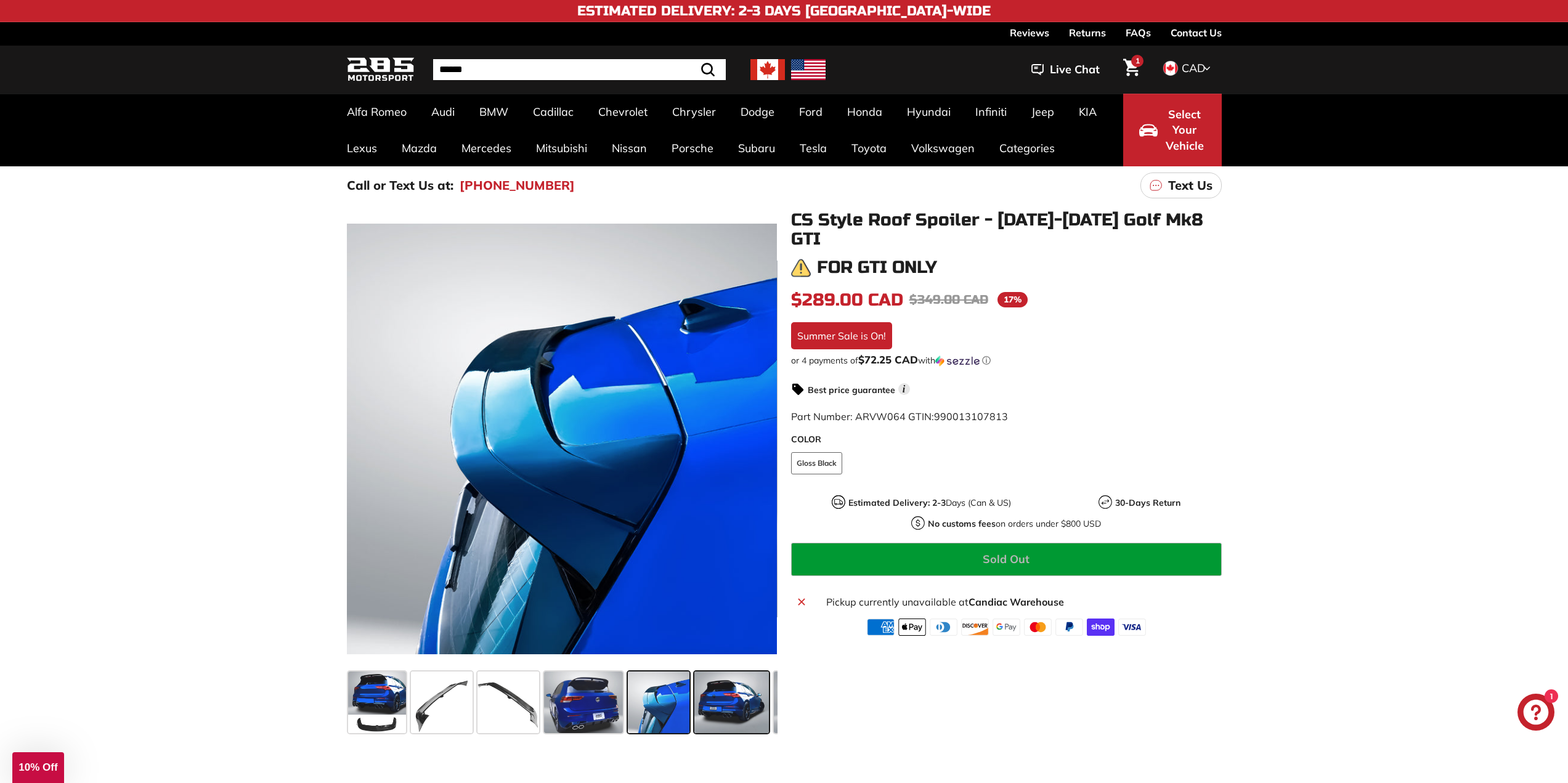
click at [716, 696] on span at bounding box center [731, 702] width 75 height 62
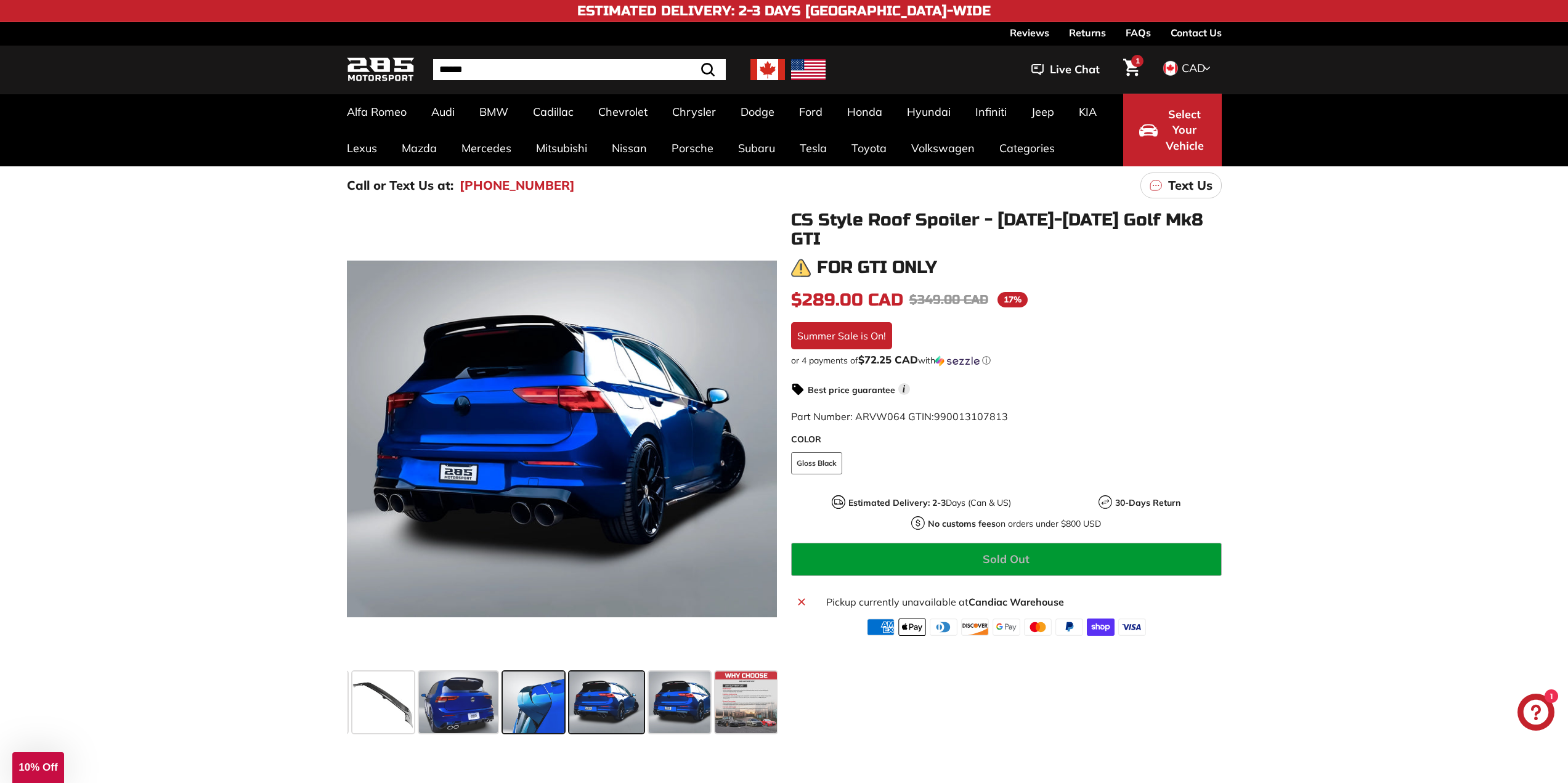
scroll to position [0, 127]
click at [366, 691] on span at bounding box center [381, 702] width 62 height 62
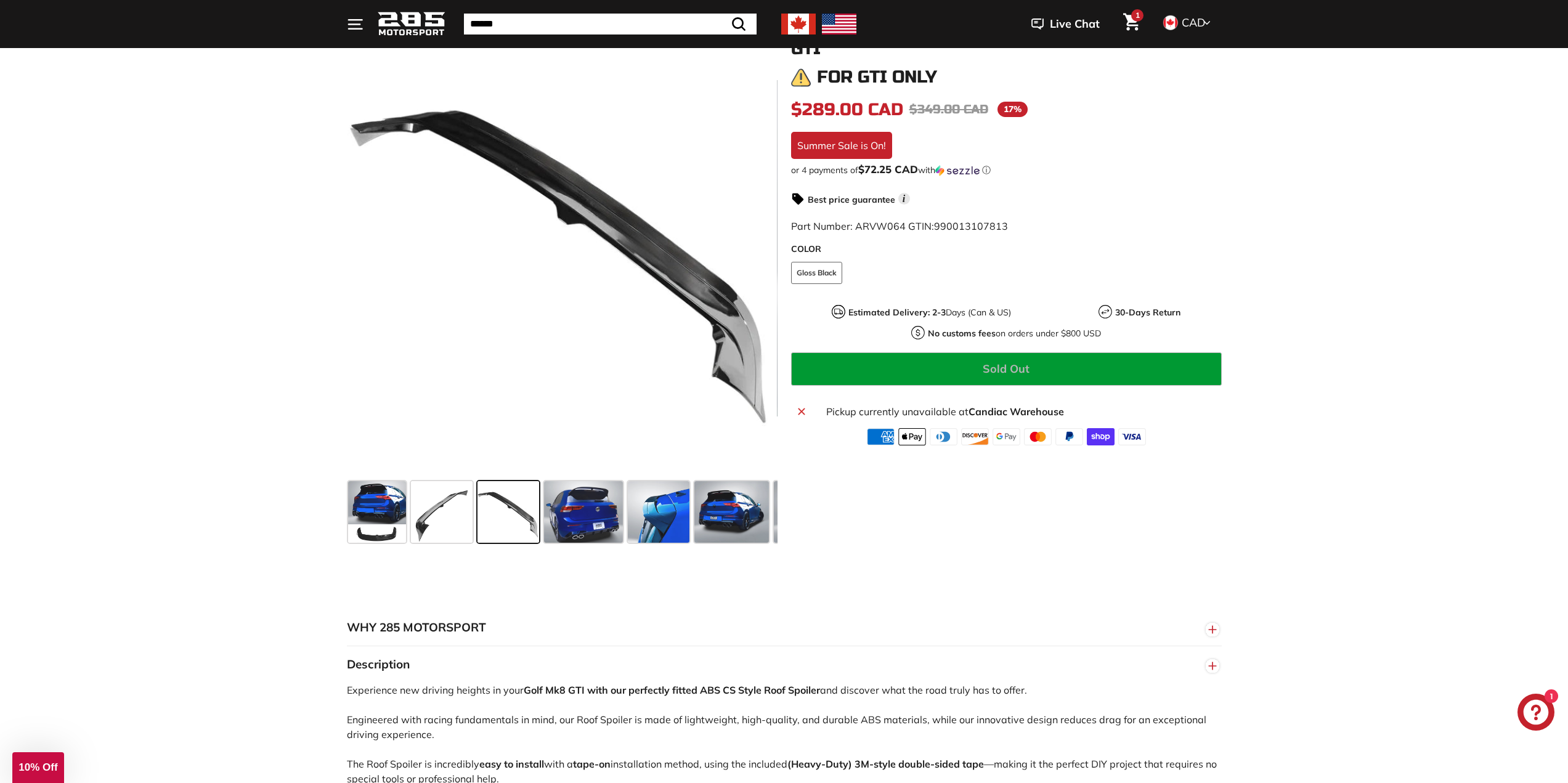
scroll to position [123, 0]
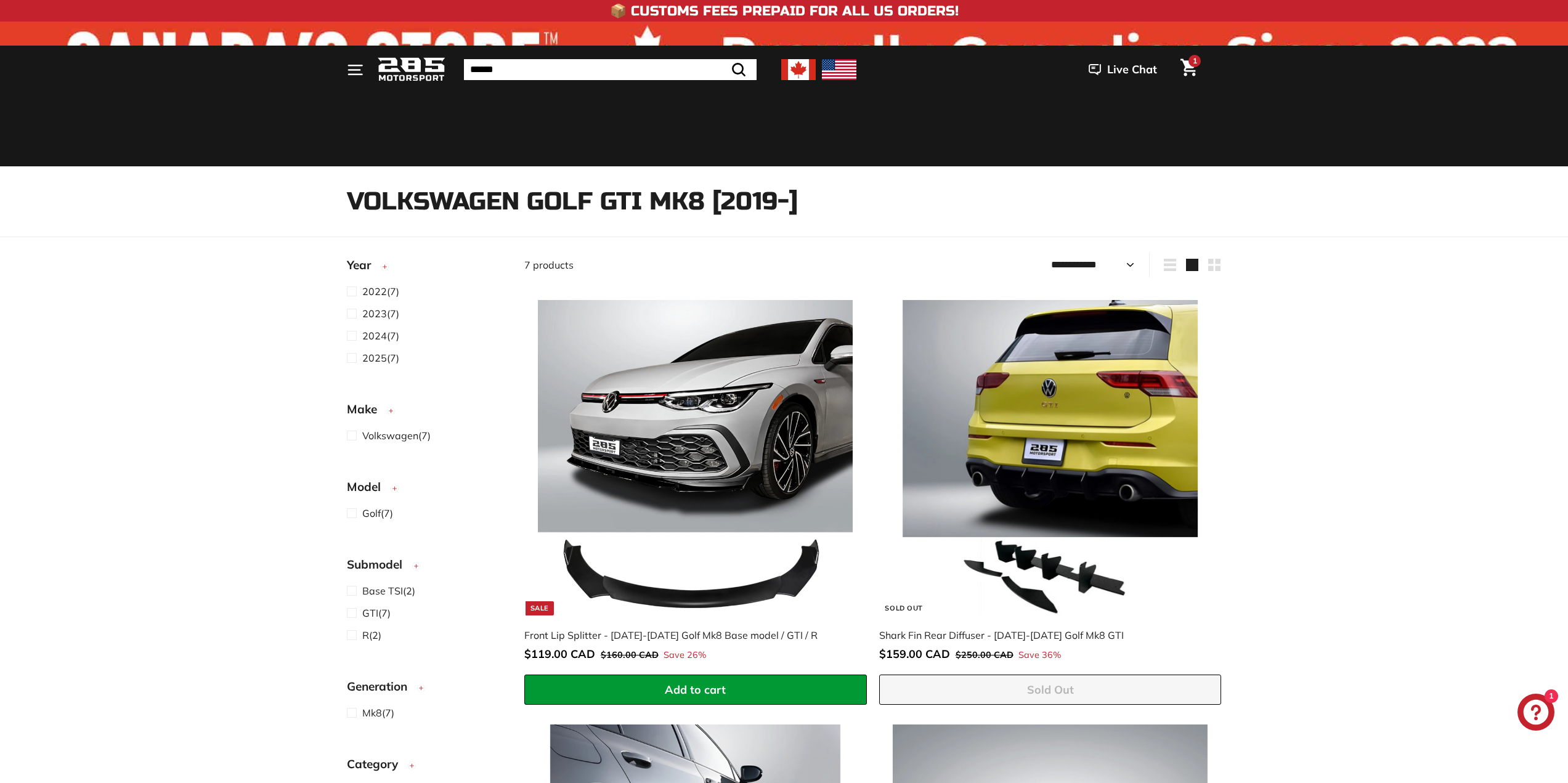
select select "**********"
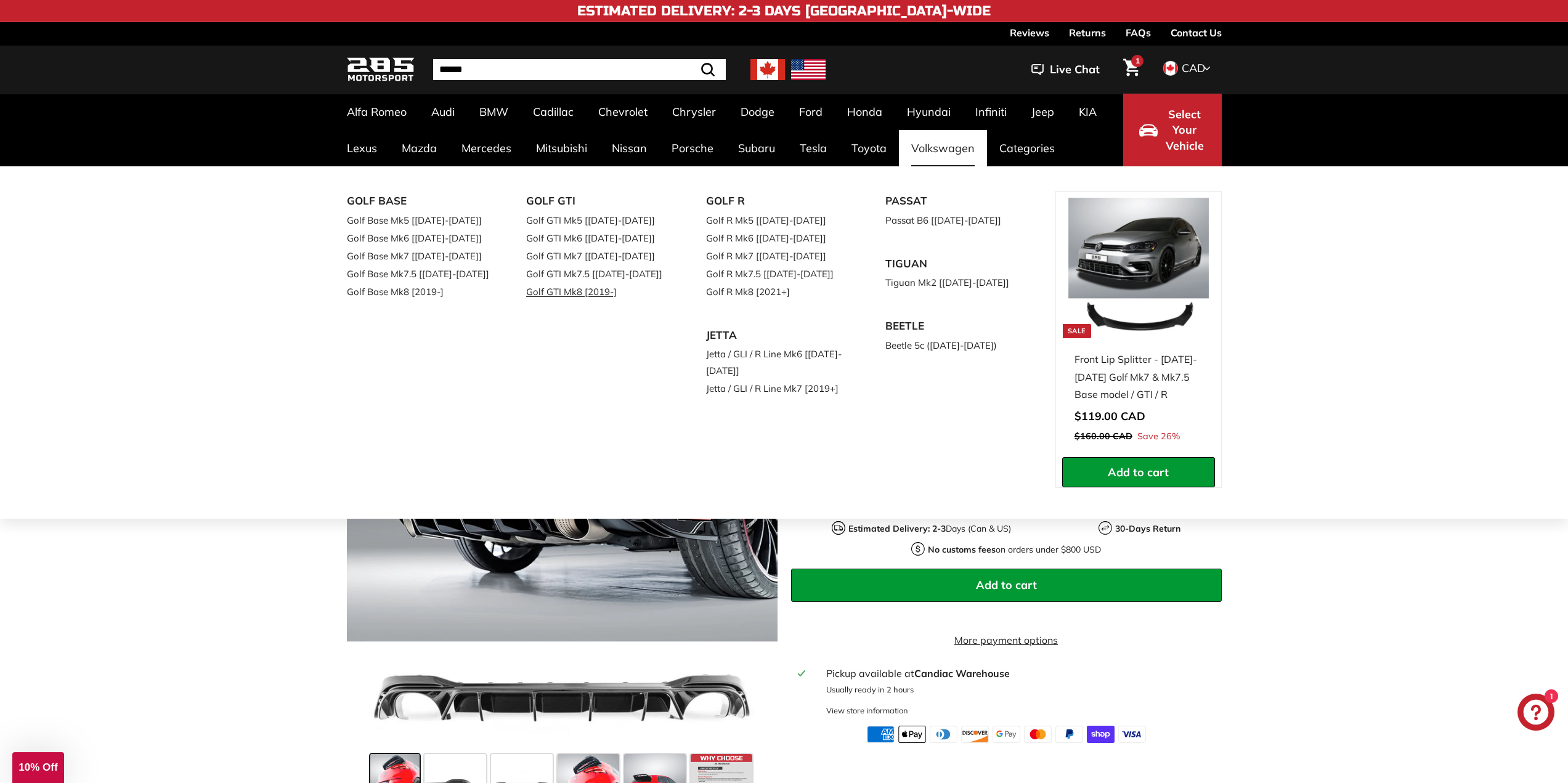
click at [598, 291] on link "Golf GTI Mk8 [2019-]" at bounding box center [599, 291] width 146 height 18
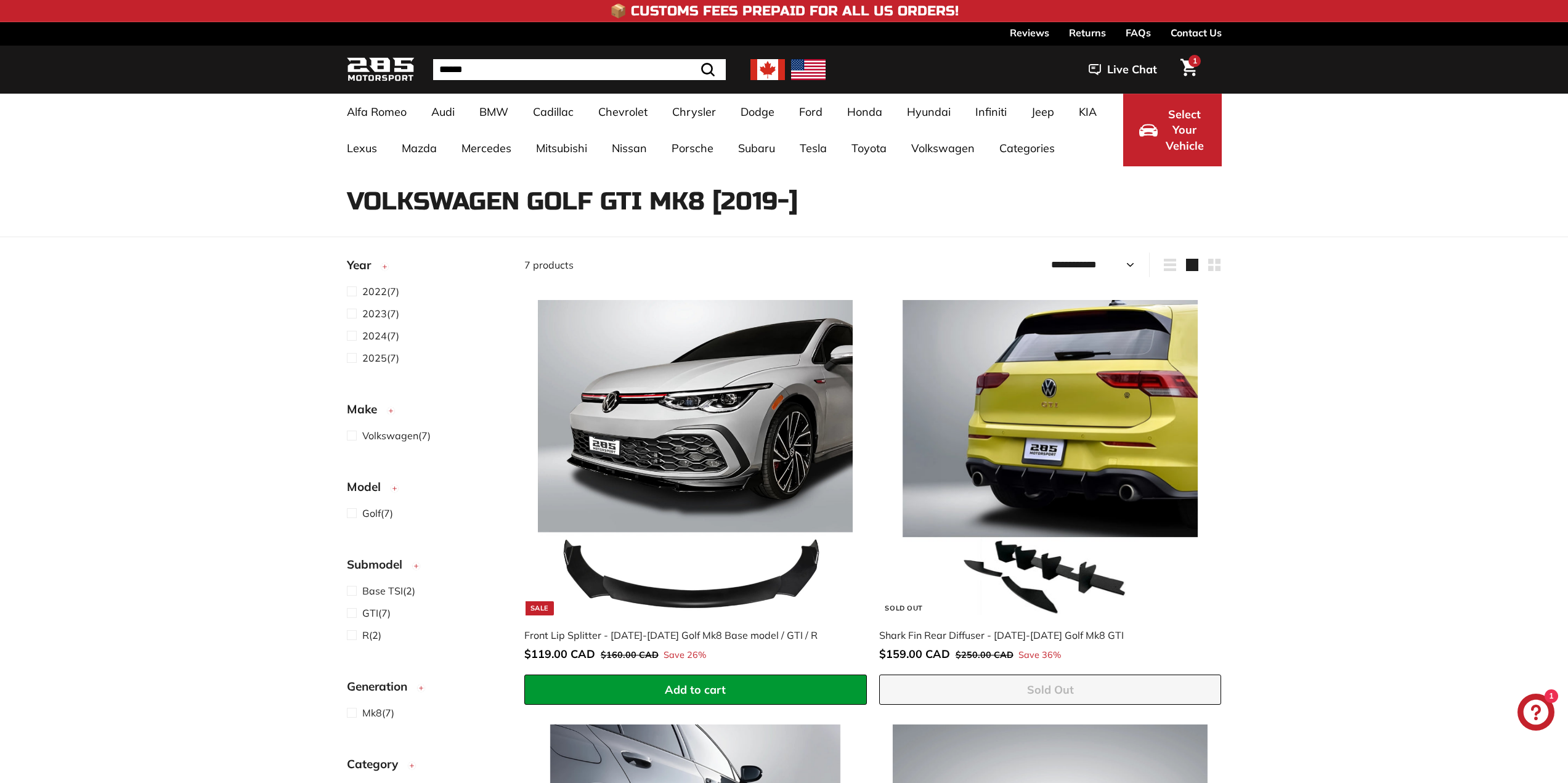
select select "**********"
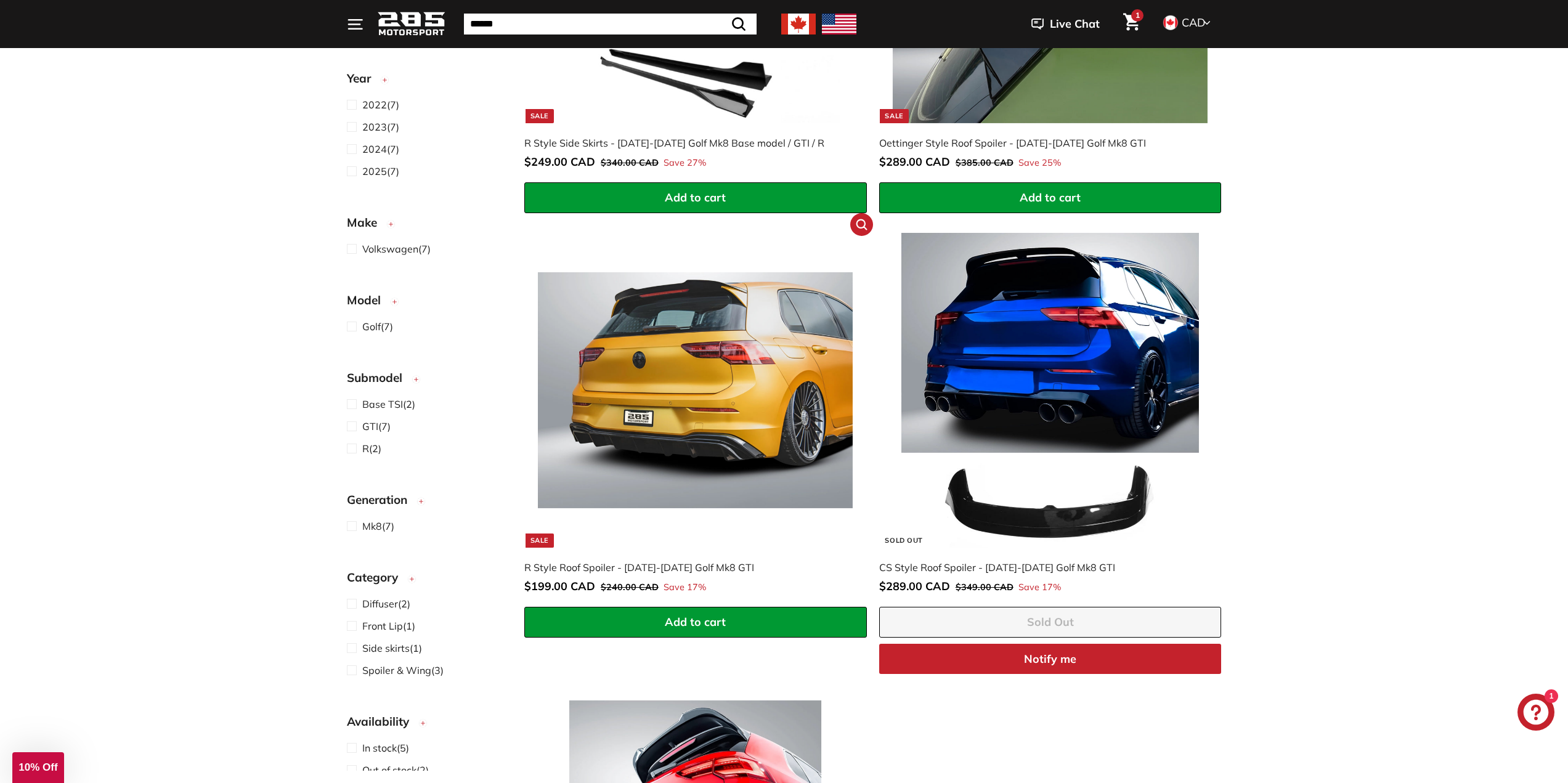
scroll to position [1047, 0]
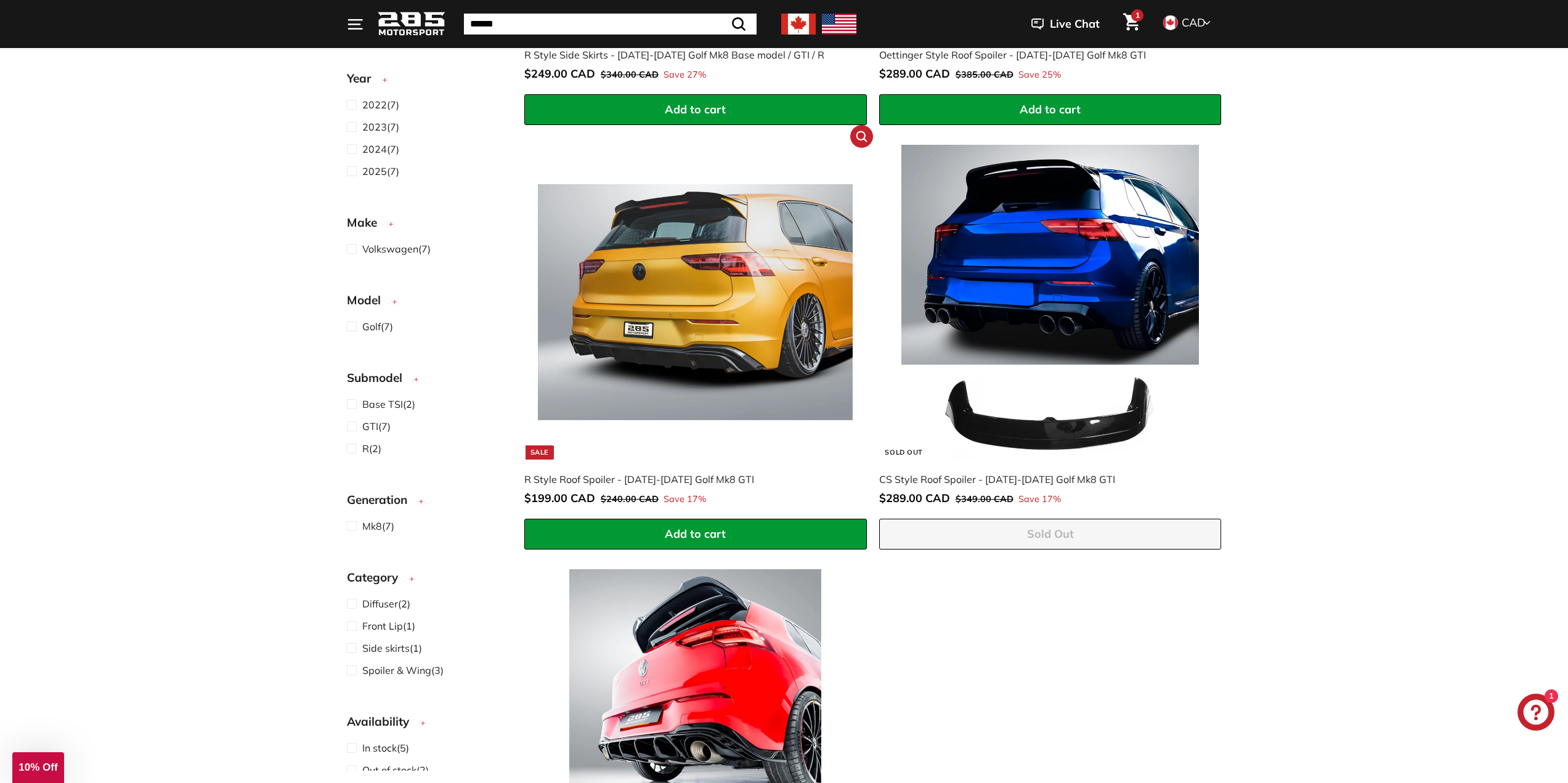
click at [631, 480] on div "R Style Roof Spoiler - [DATE]-[DATE] Golf Mk8 GTI" at bounding box center [689, 479] width 330 height 14
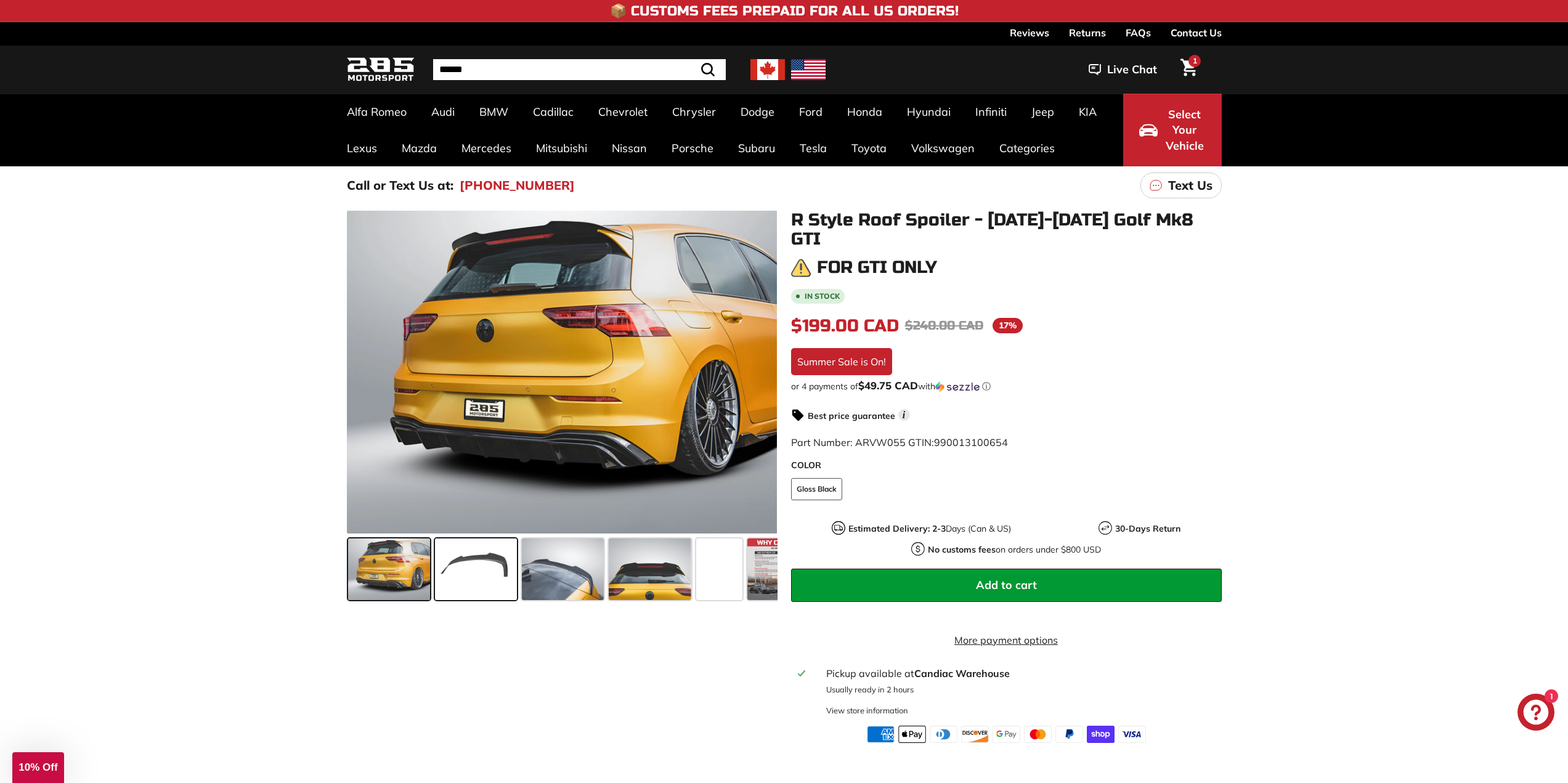
click at [488, 574] on span at bounding box center [476, 569] width 82 height 62
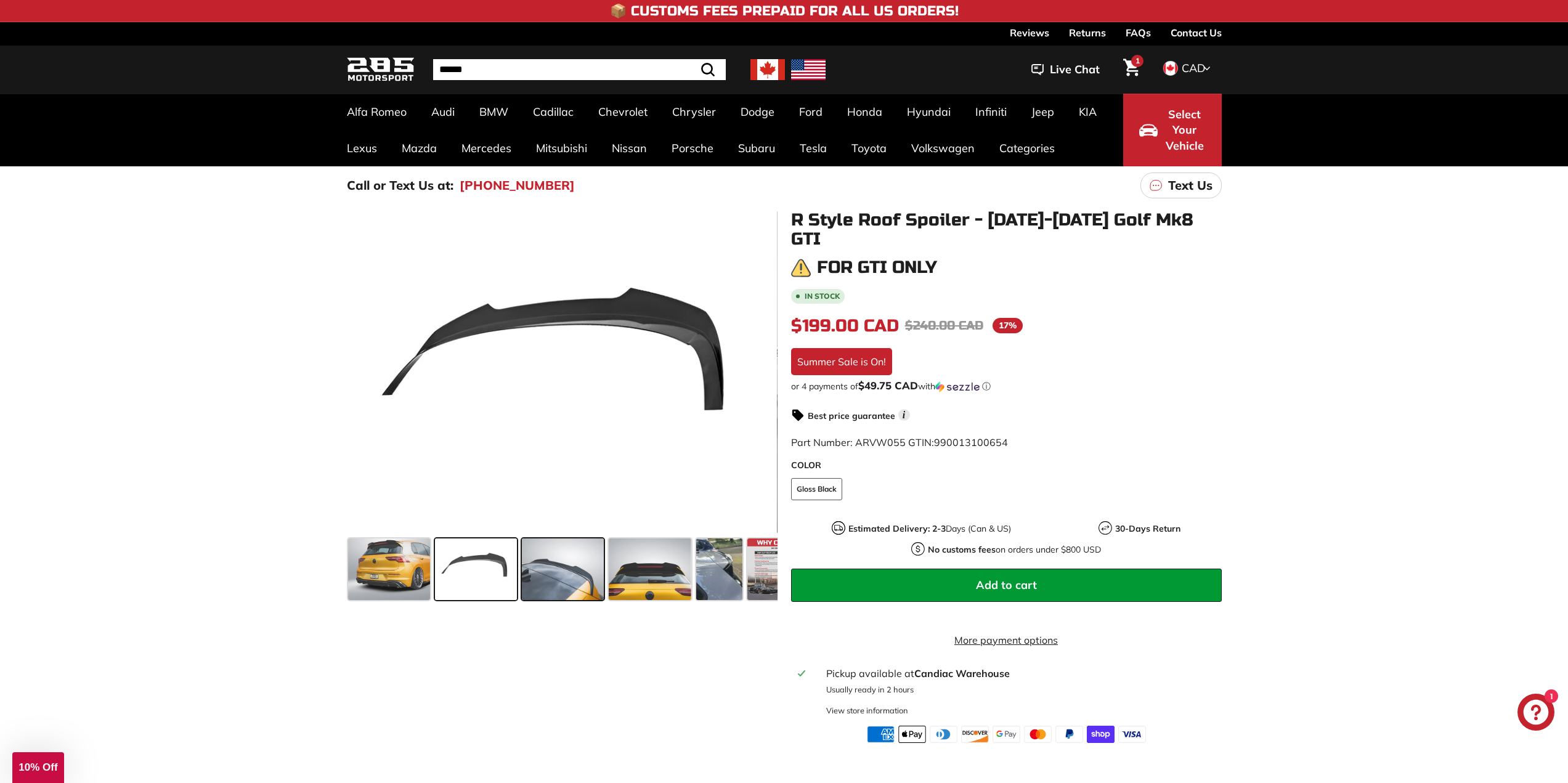
click at [596, 566] on span at bounding box center [563, 569] width 82 height 62
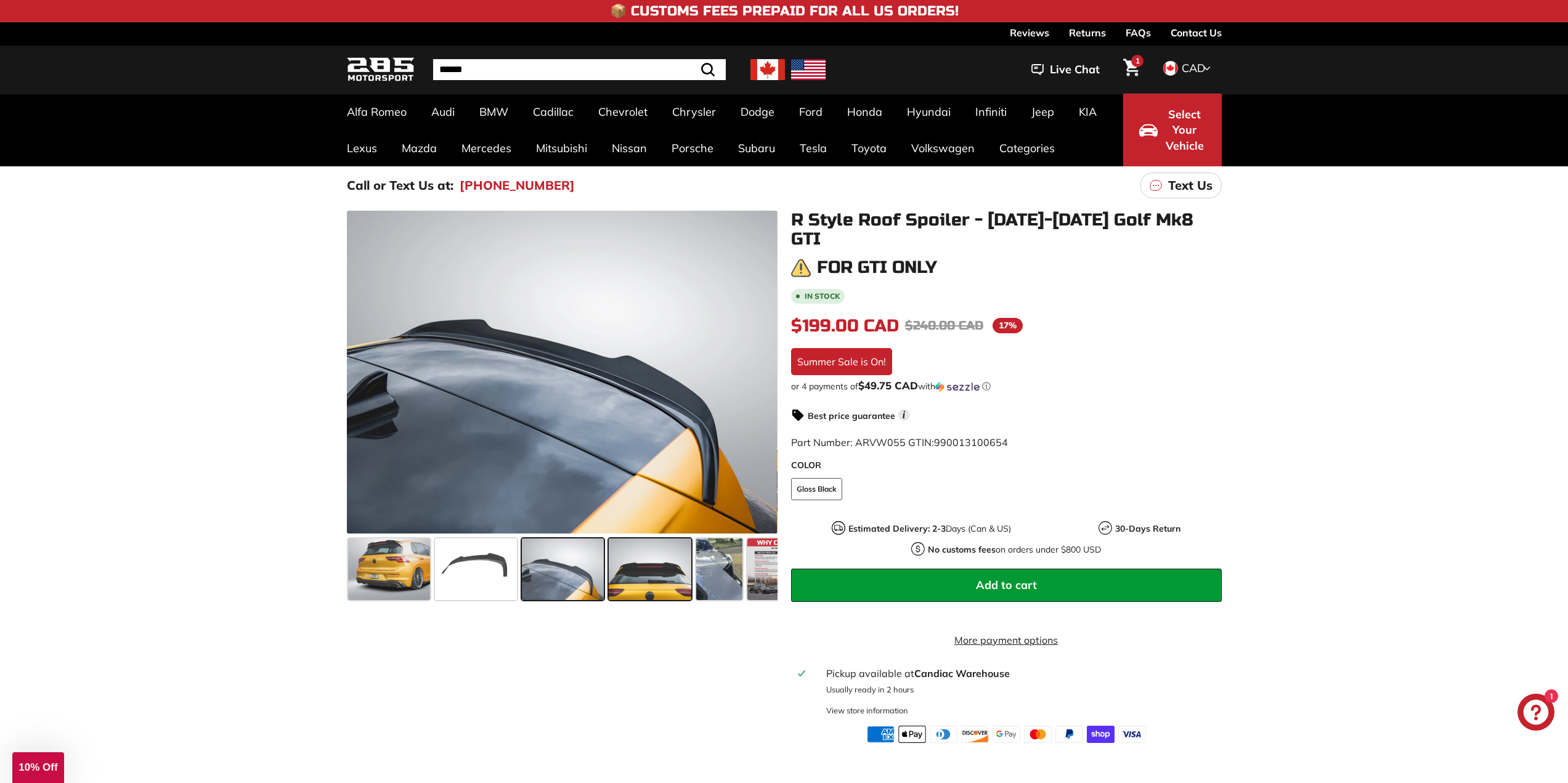
click at [682, 563] on span at bounding box center [650, 569] width 82 height 62
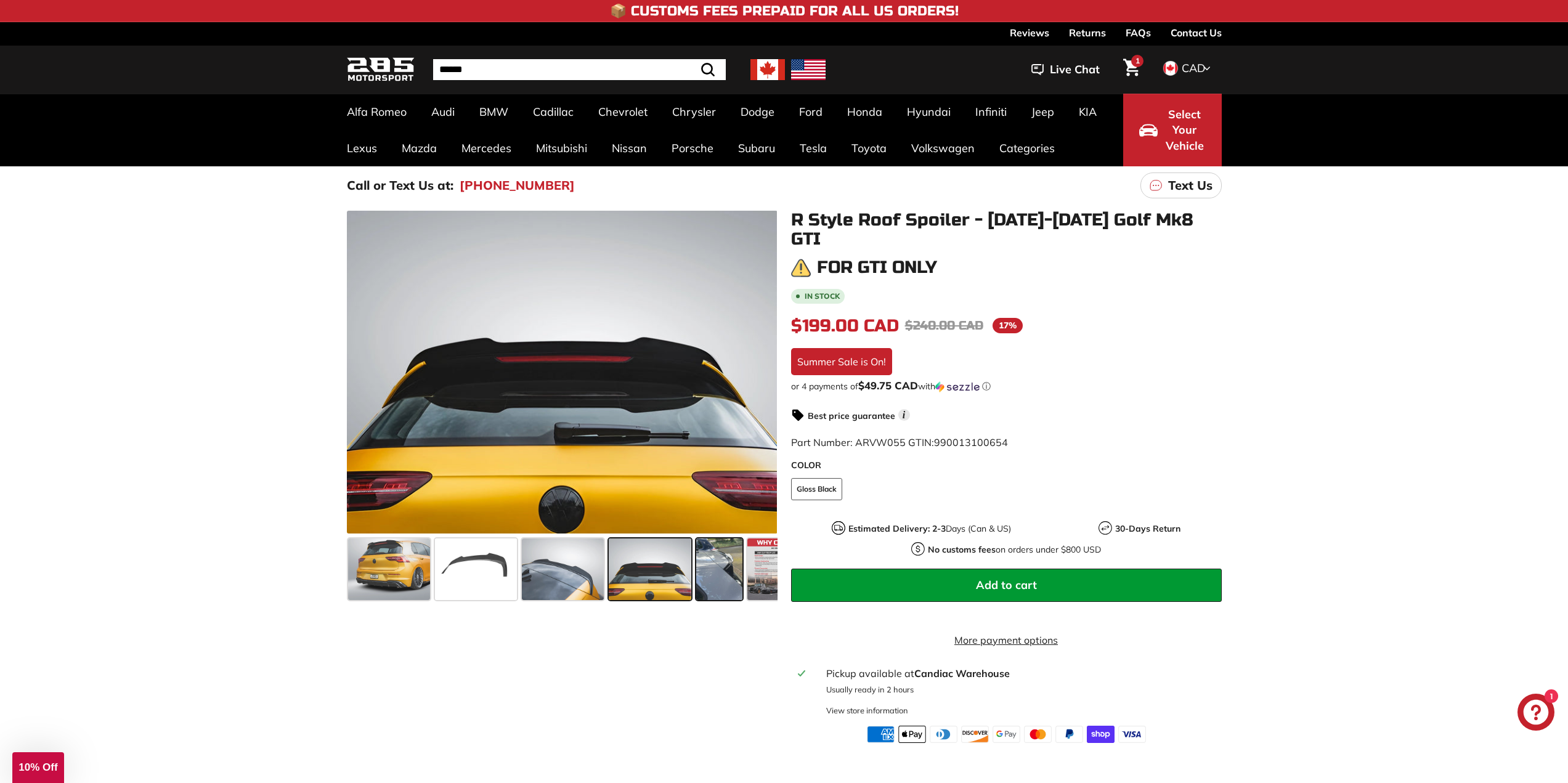
click at [720, 578] on span at bounding box center [719, 569] width 46 height 62
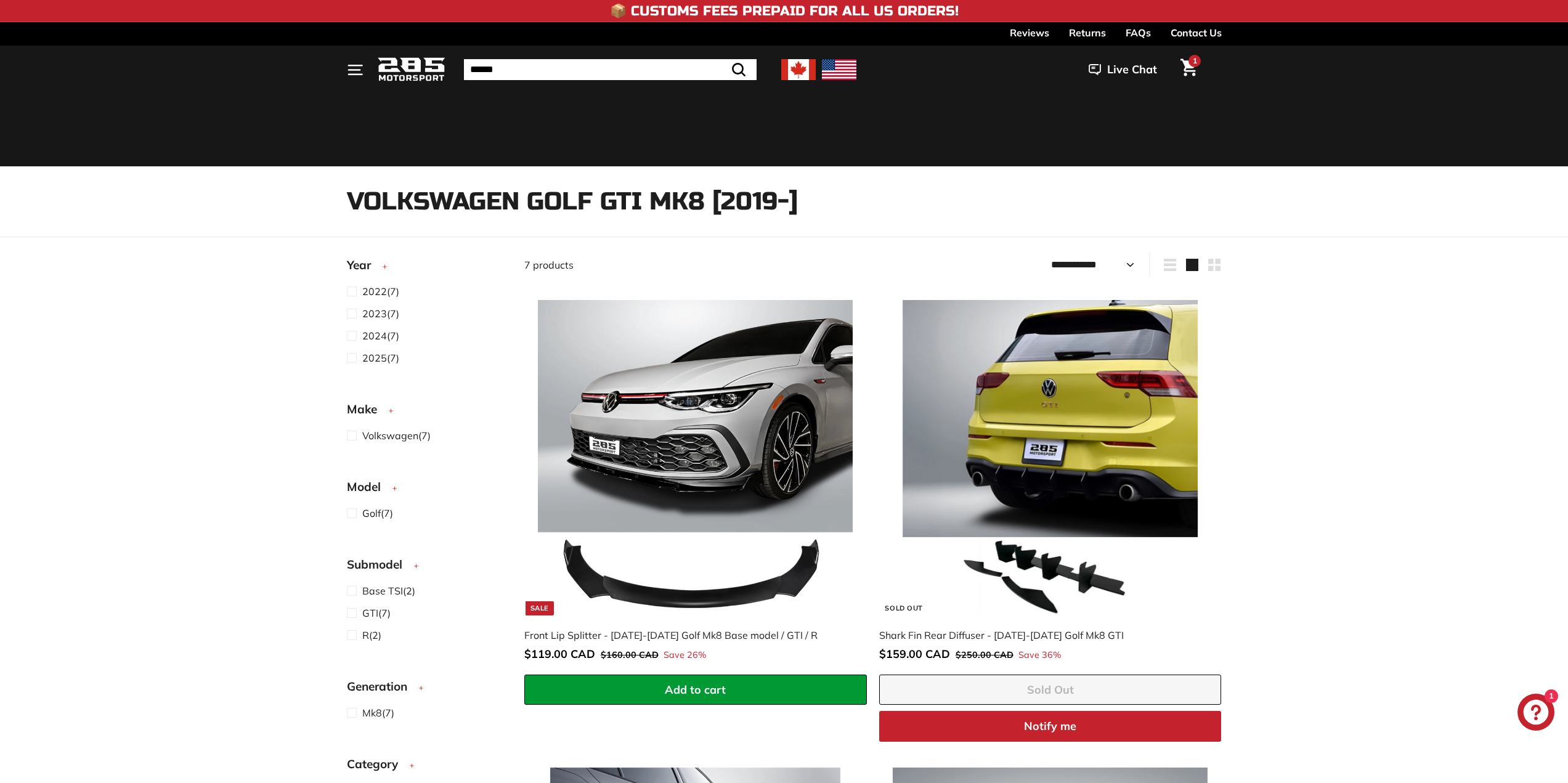
select select "**********"
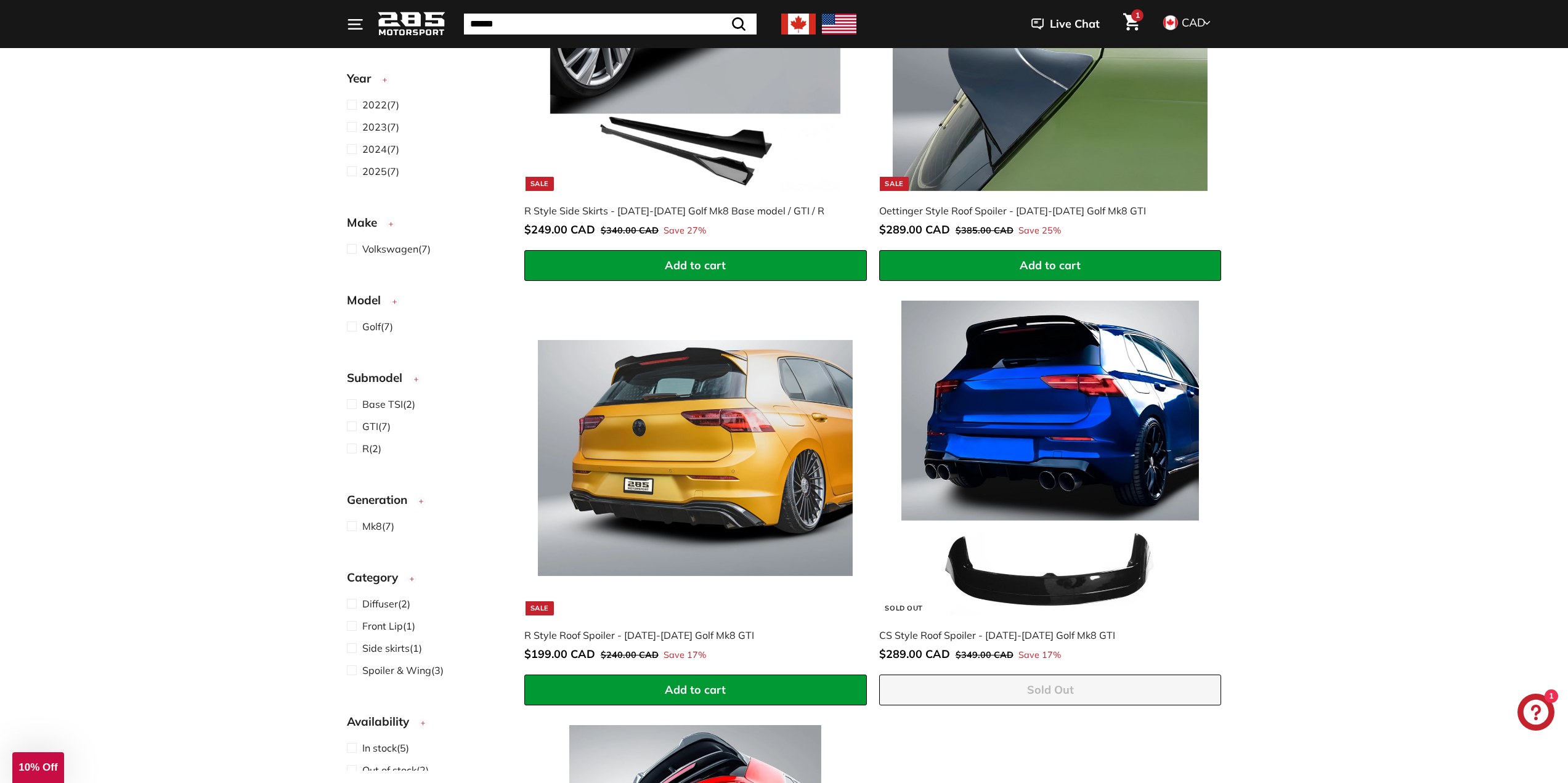
scroll to position [862, 0]
